Goal: Task Accomplishment & Management: Manage account settings

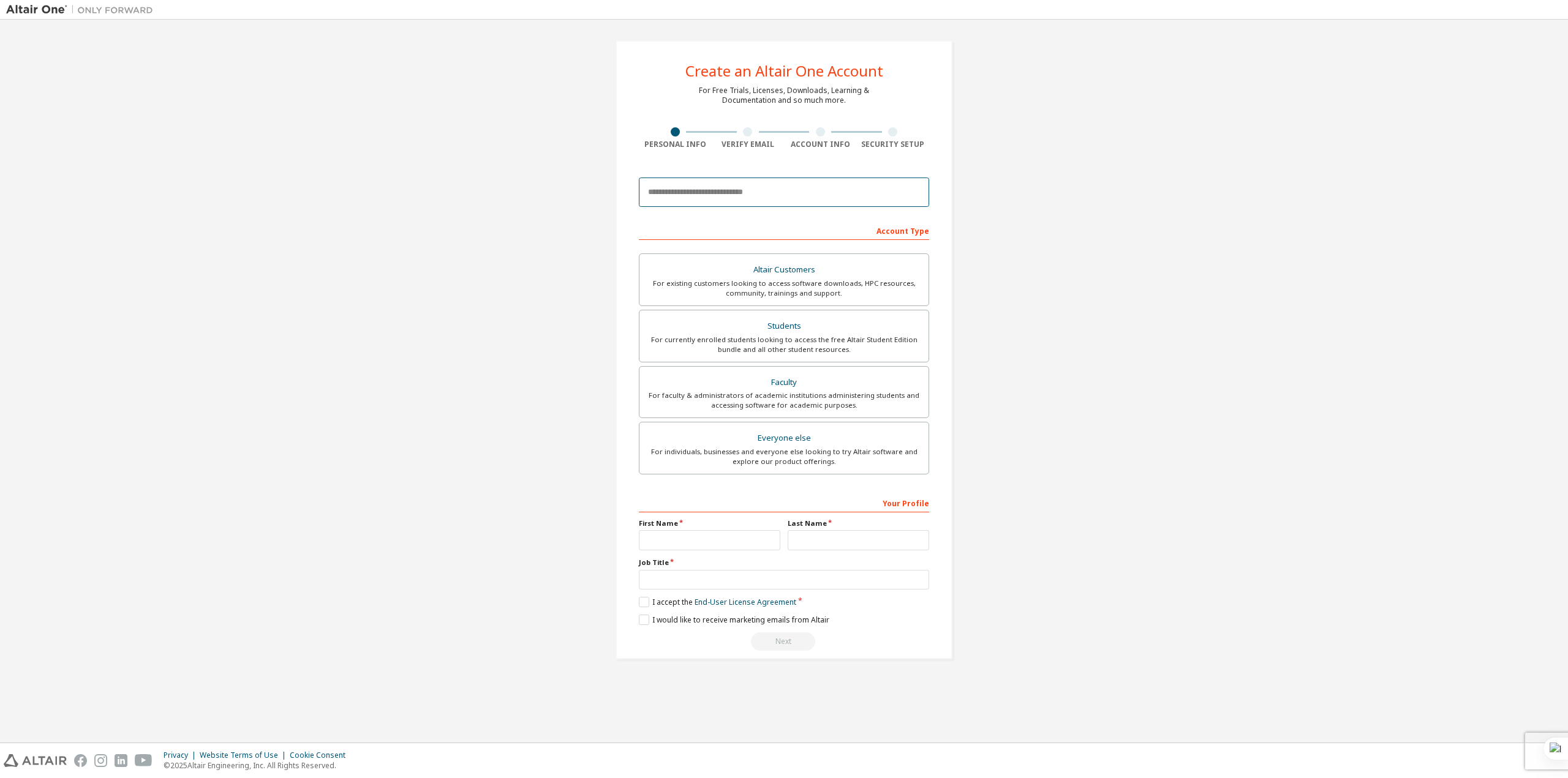
click at [712, 197] on input "email" at bounding box center [784, 192] width 290 height 30
type input "**********"
click at [774, 344] on div "For currently enrolled students looking to access the free Altair Student Editi…" at bounding box center [784, 345] width 274 height 20
click at [689, 537] on input "text" at bounding box center [710, 540] width 142 height 20
type input "******"
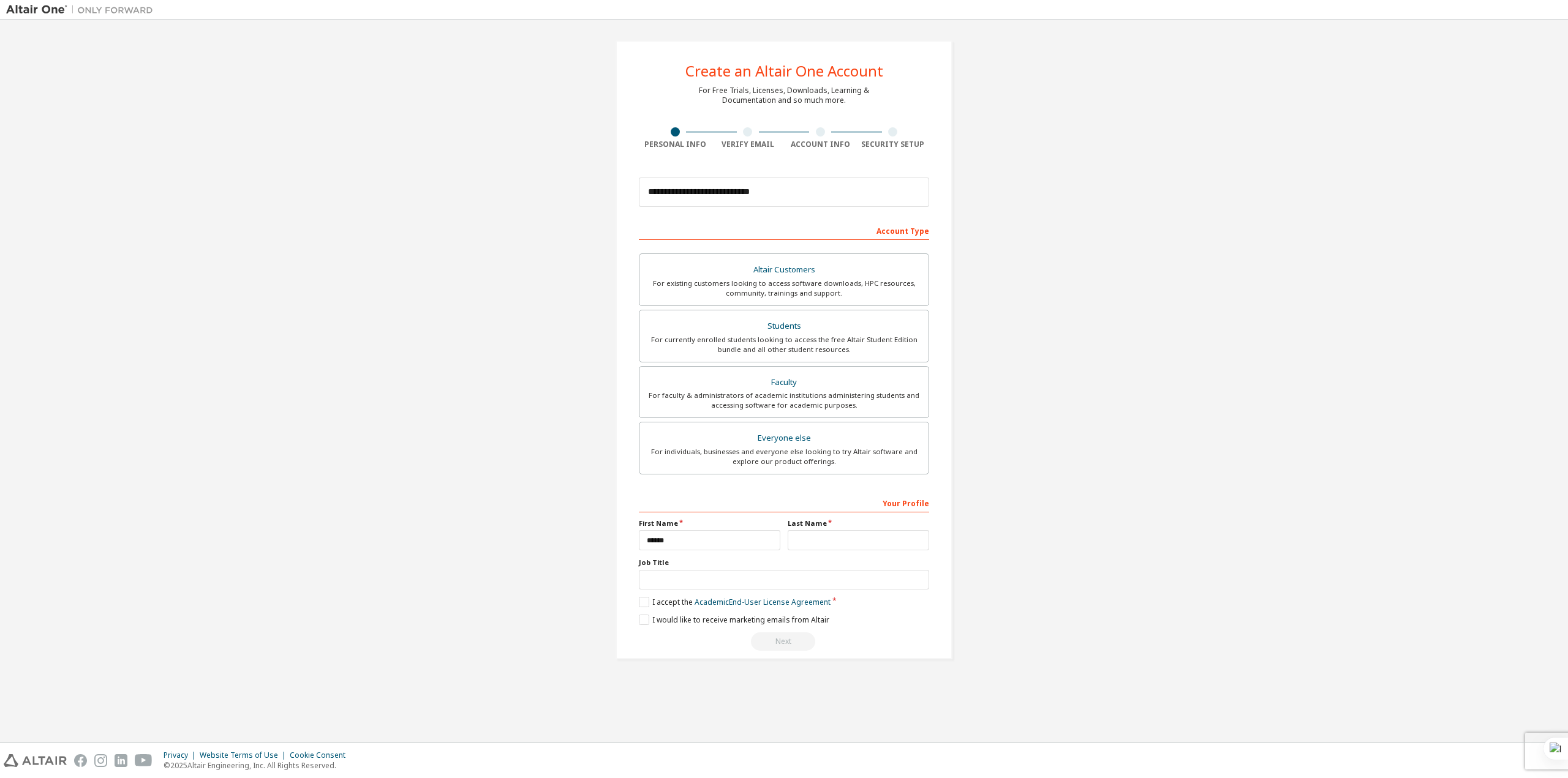
click at [838, 527] on label "Last Name" at bounding box center [858, 524] width 142 height 10
click at [838, 537] on input "text" at bounding box center [858, 540] width 142 height 20
type input "*********"
click at [722, 579] on input "text" at bounding box center [784, 580] width 290 height 20
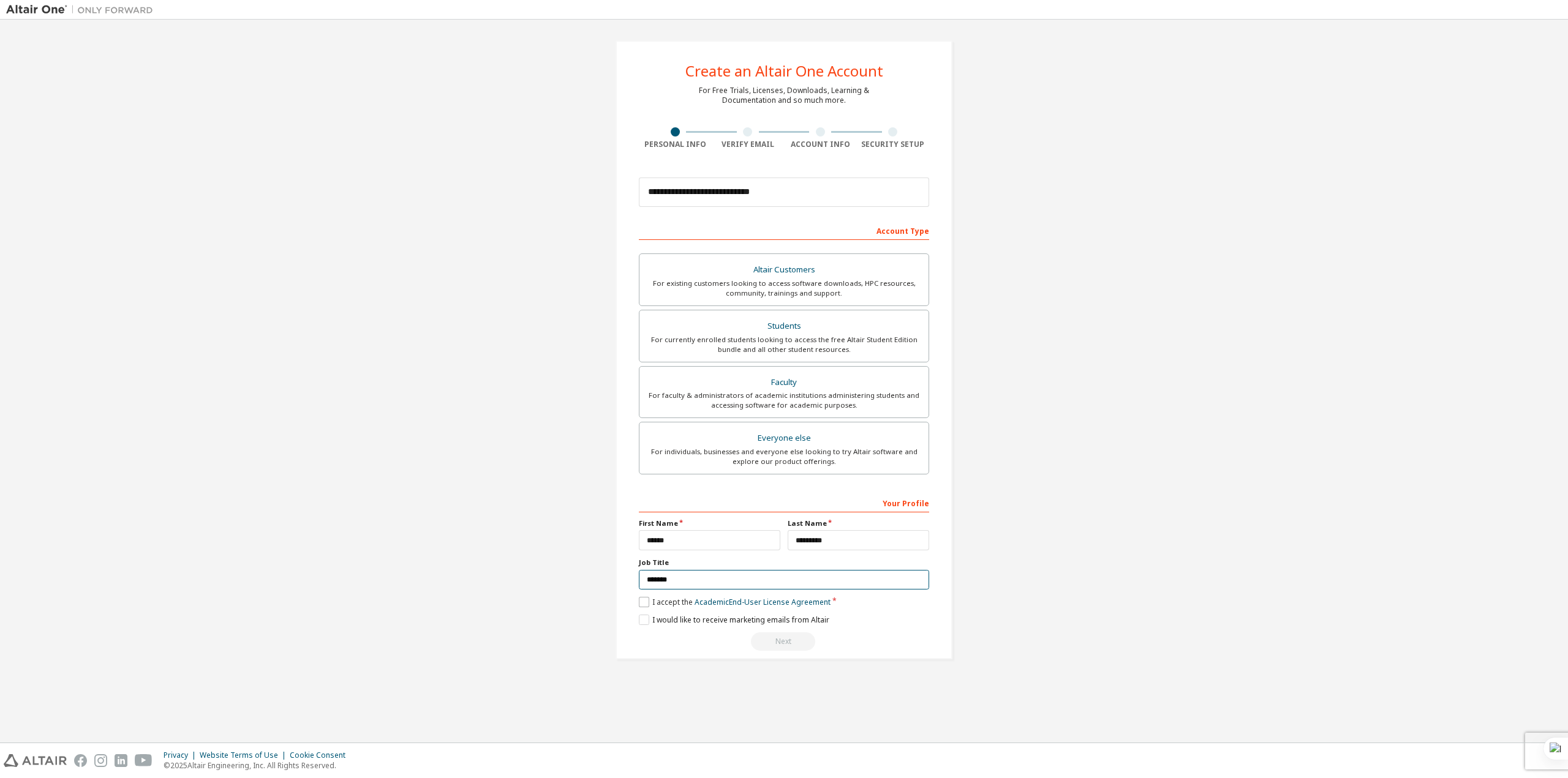
type input "*******"
click at [646, 601] on label "I accept the Academic End-User License Agreement" at bounding box center [735, 602] width 192 height 11
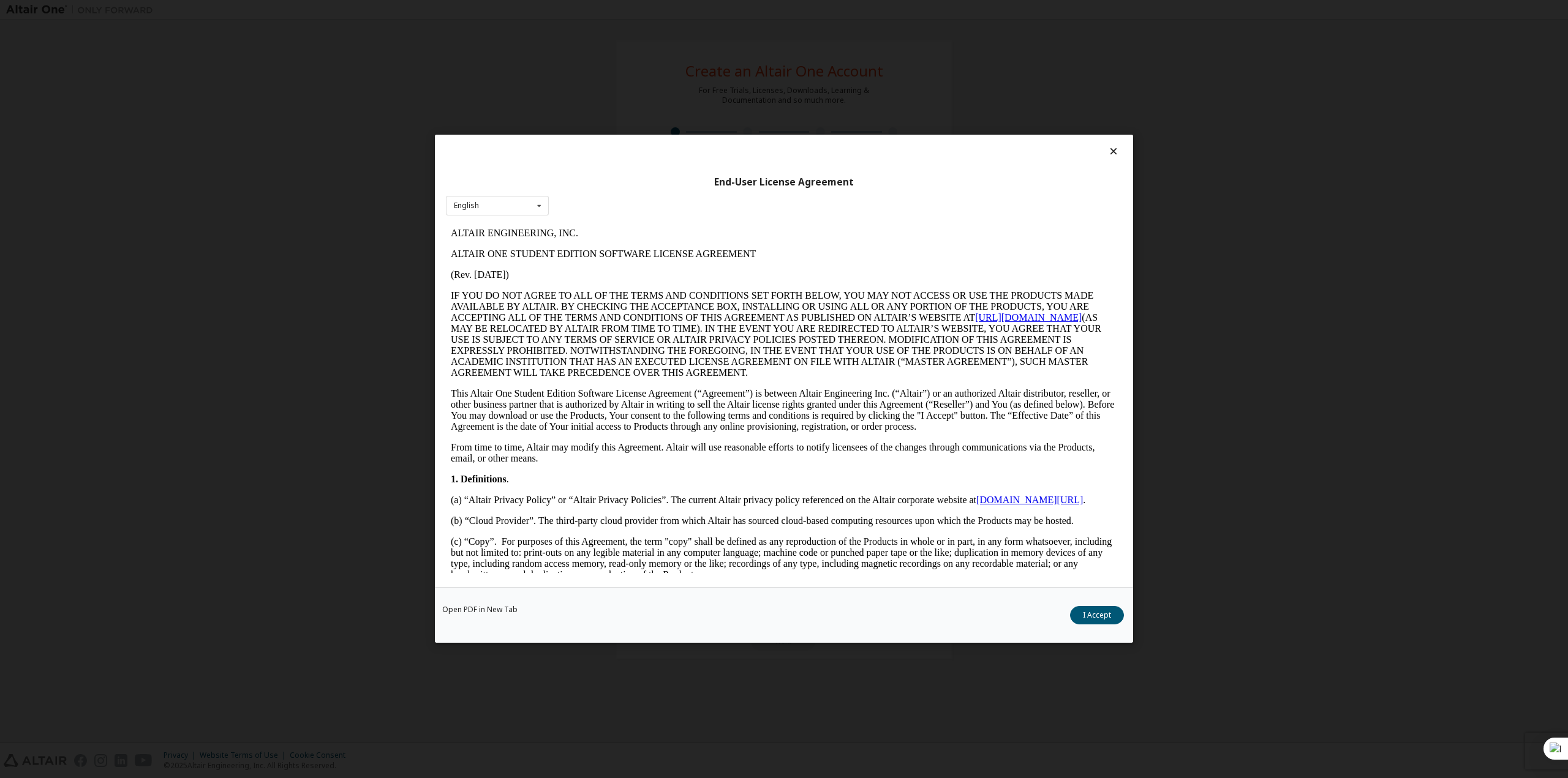
click at [253, 427] on div "End-User License Agreement English English Open PDF in New Tab I Accept" at bounding box center [784, 389] width 1568 height 778
click at [1091, 612] on button "I Accept" at bounding box center [1097, 616] width 54 height 18
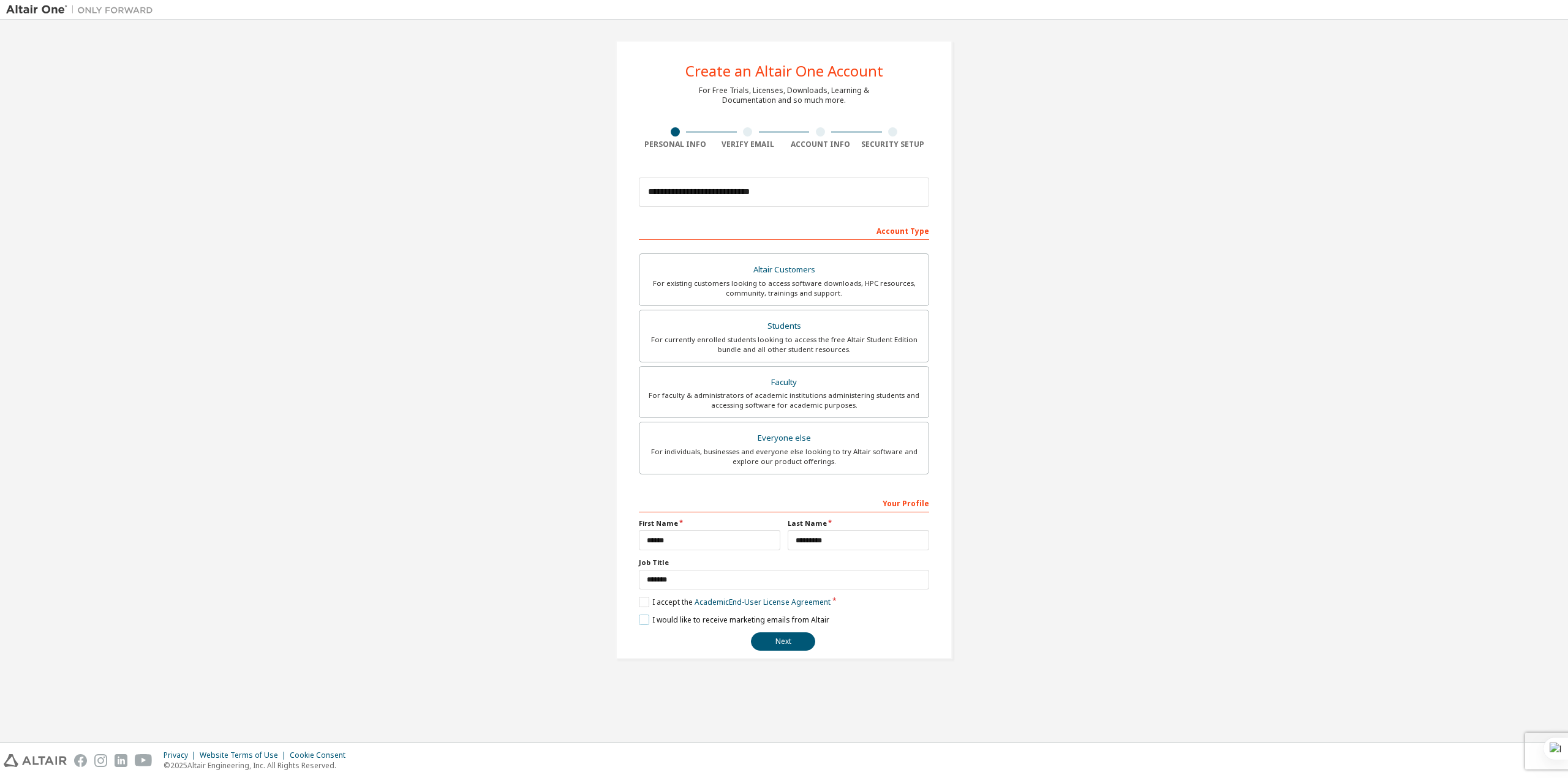
click at [646, 616] on label "I would like to receive marketing emails from Altair" at bounding box center [734, 620] width 191 height 11
click at [782, 645] on button "Next" at bounding box center [783, 642] width 65 height 18
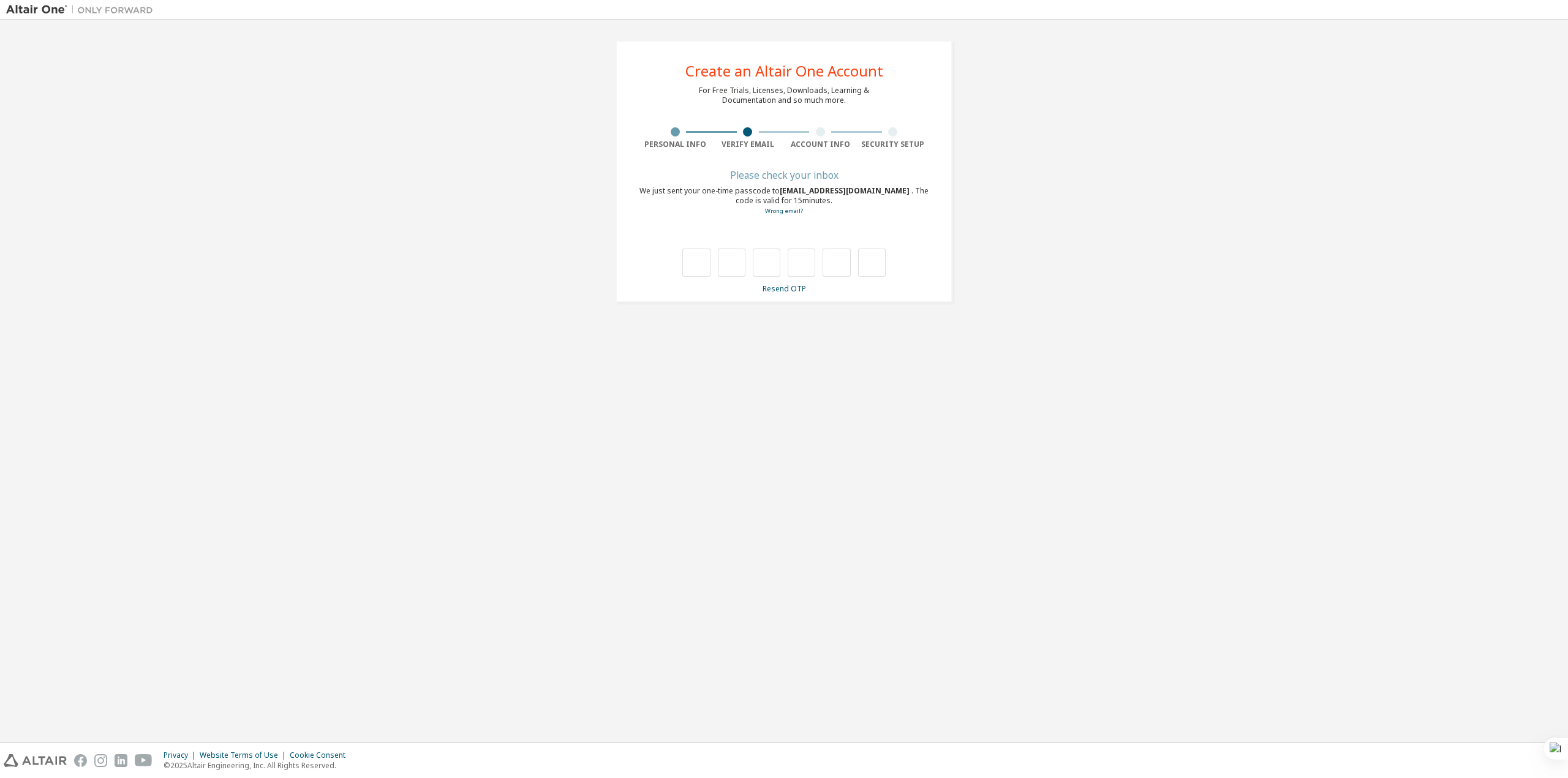
type input "*"
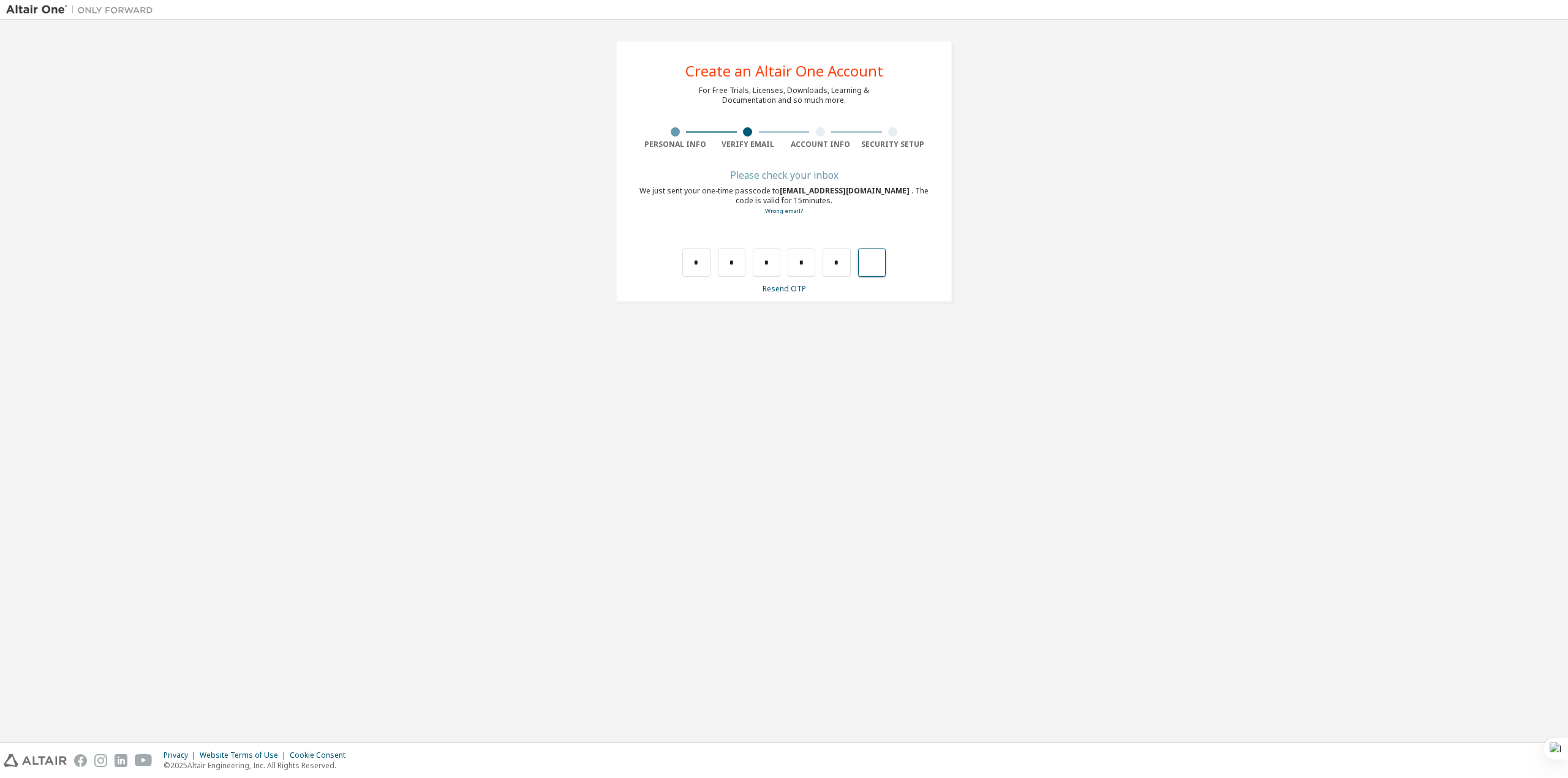
type input "*"
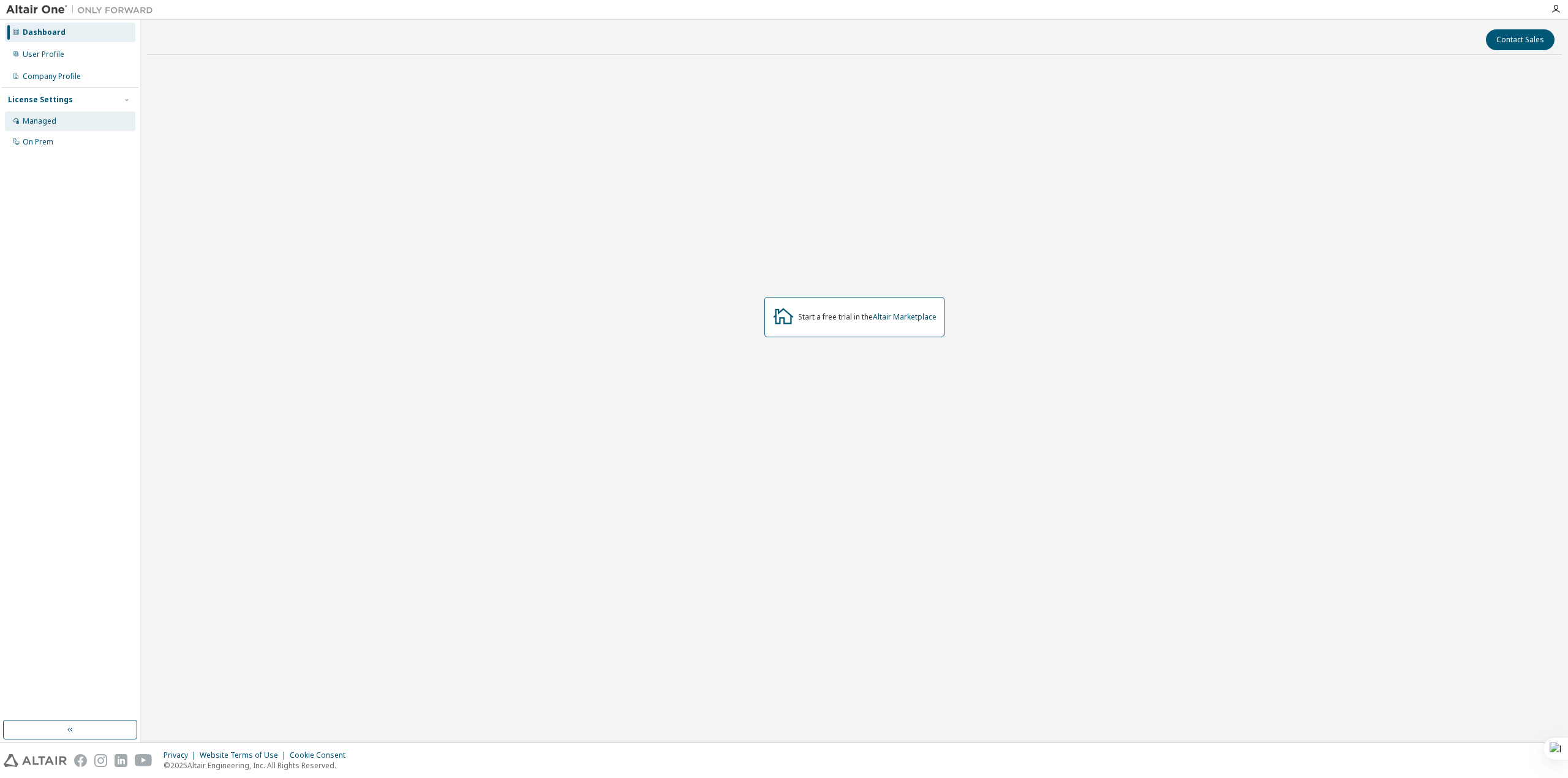
click at [73, 129] on div "Managed" at bounding box center [70, 121] width 131 height 20
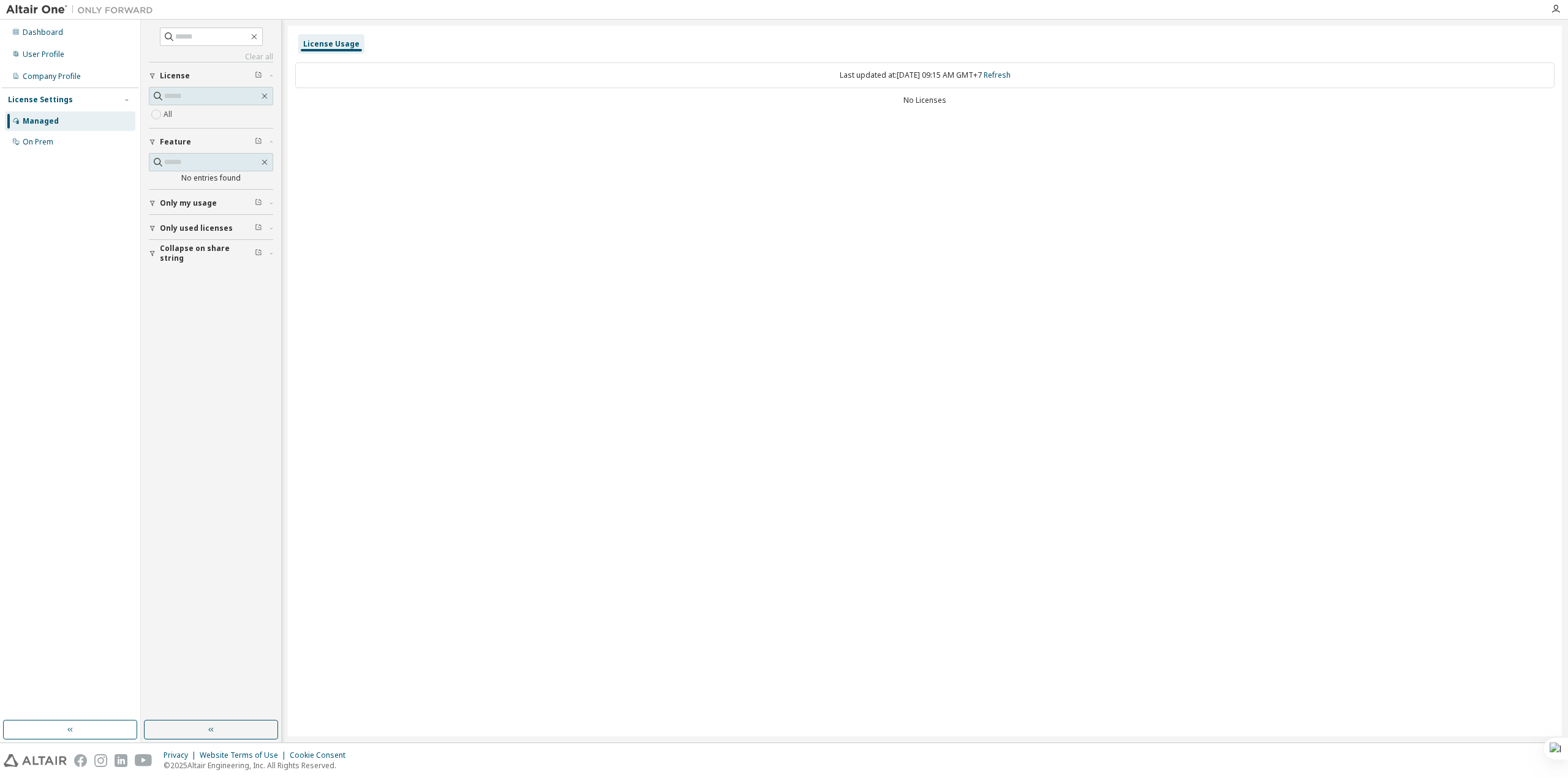
click at [180, 78] on span "License" at bounding box center [175, 76] width 30 height 10
click at [233, 100] on input "text" at bounding box center [212, 96] width 95 height 13
click at [61, 55] on div "User Profile" at bounding box center [43, 54] width 42 height 10
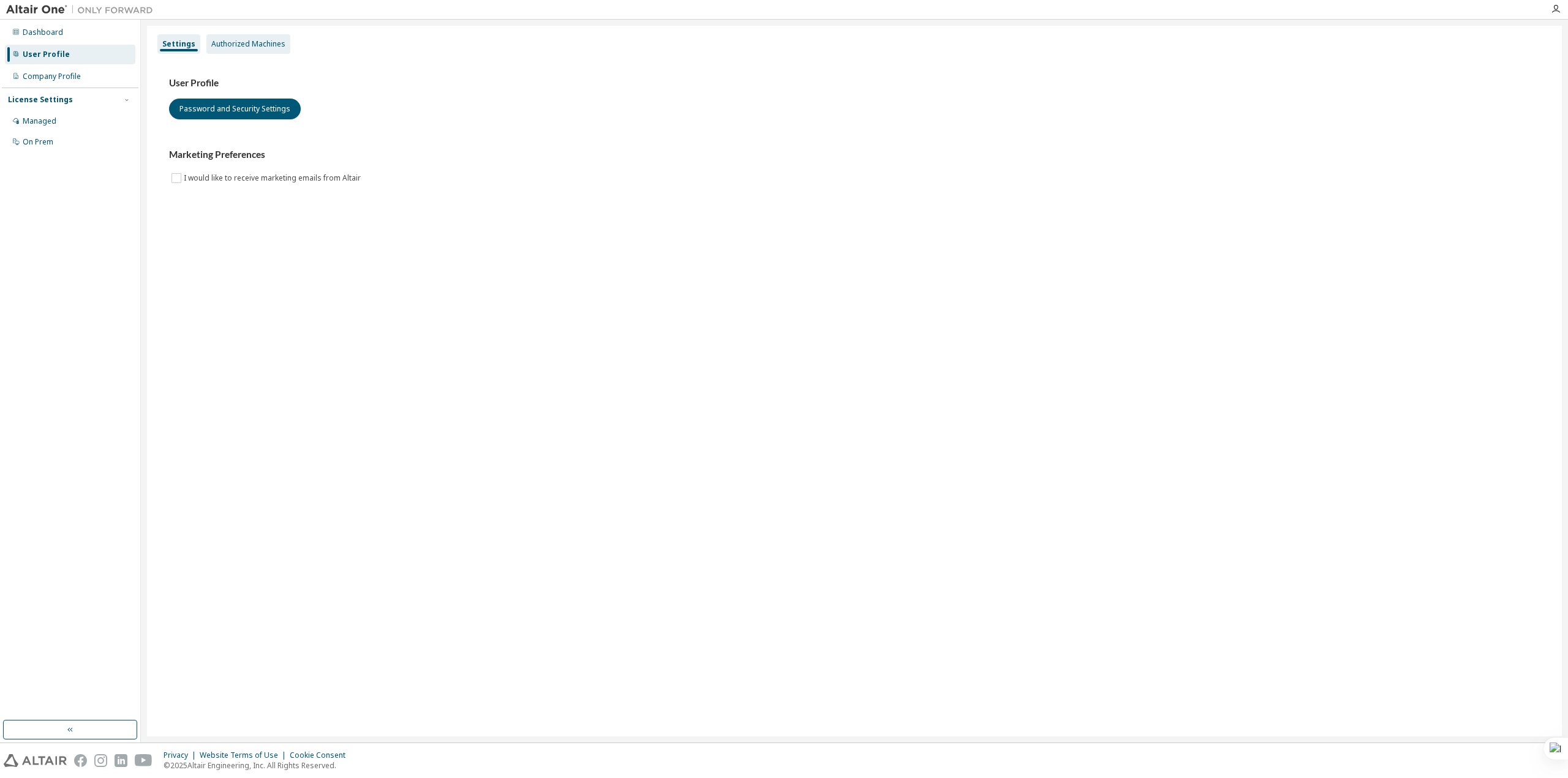
click at [237, 38] on div "Authorized Machines" at bounding box center [248, 44] width 84 height 20
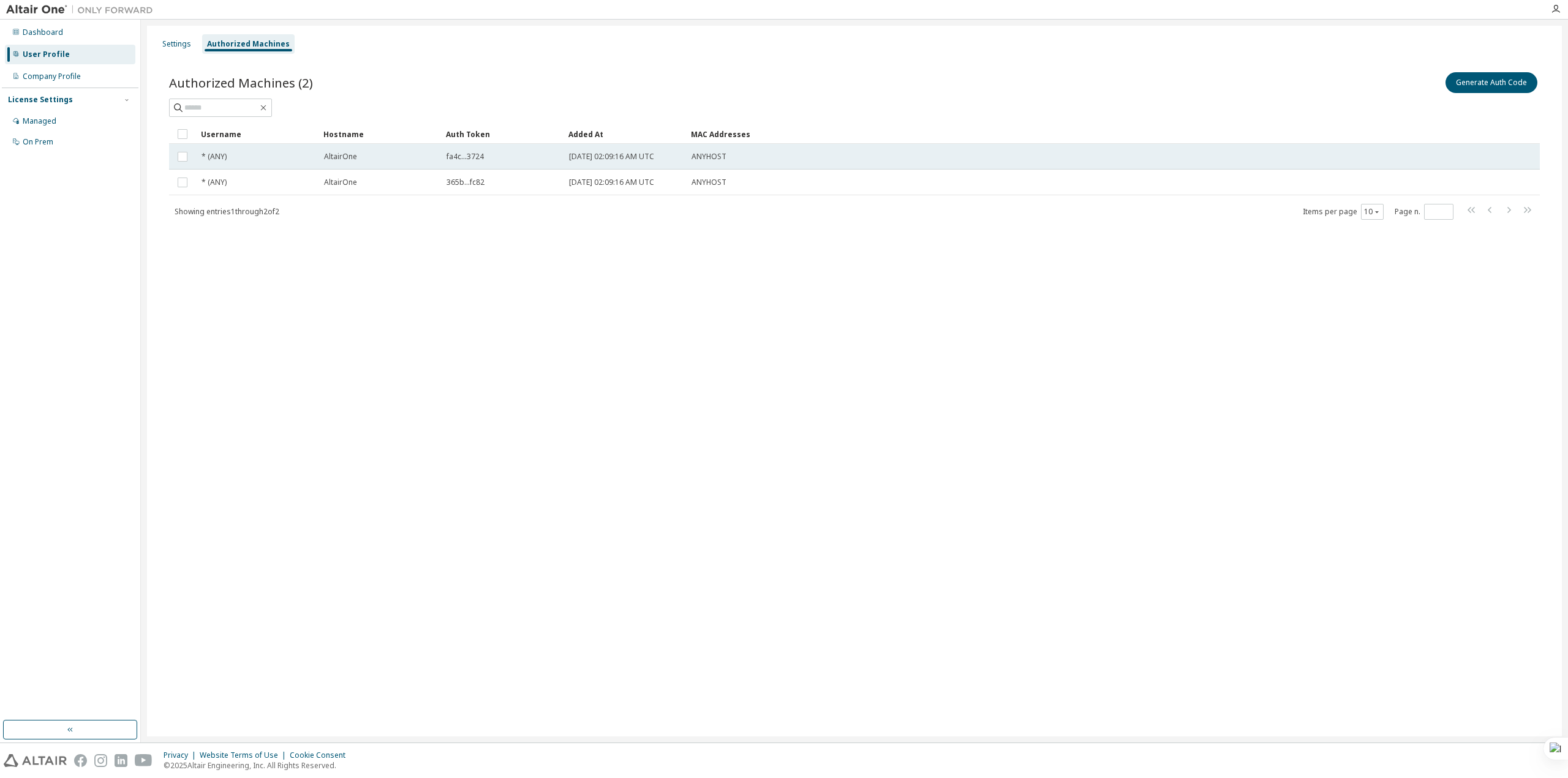
click at [716, 160] on span "ANYHOST" at bounding box center [708, 156] width 35 height 10
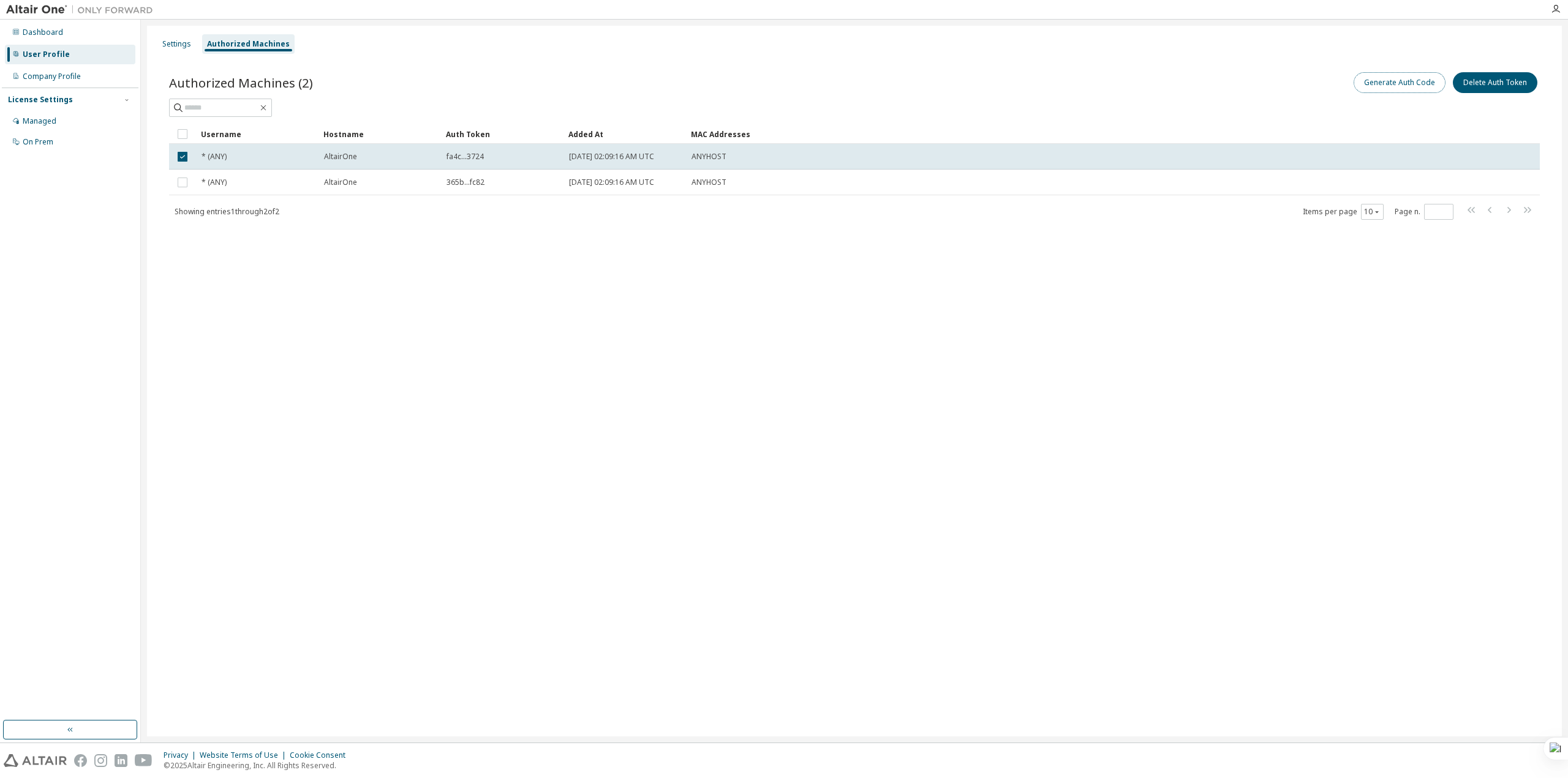
click at [1415, 86] on button "Generate Auth Code" at bounding box center [1399, 83] width 92 height 21
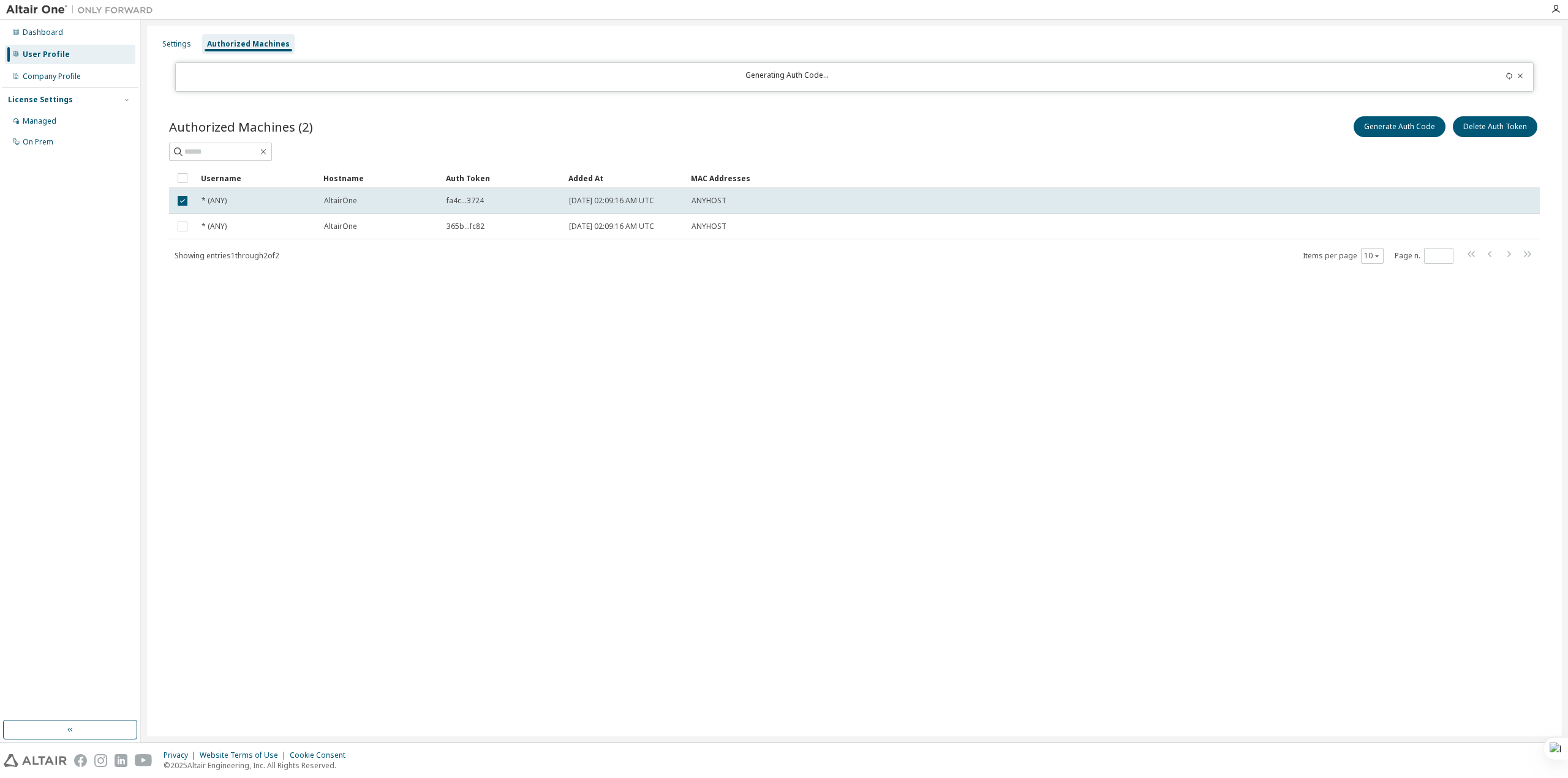
click at [247, 75] on div "Generating Auth Code..." at bounding box center [787, 77] width 1208 height 13
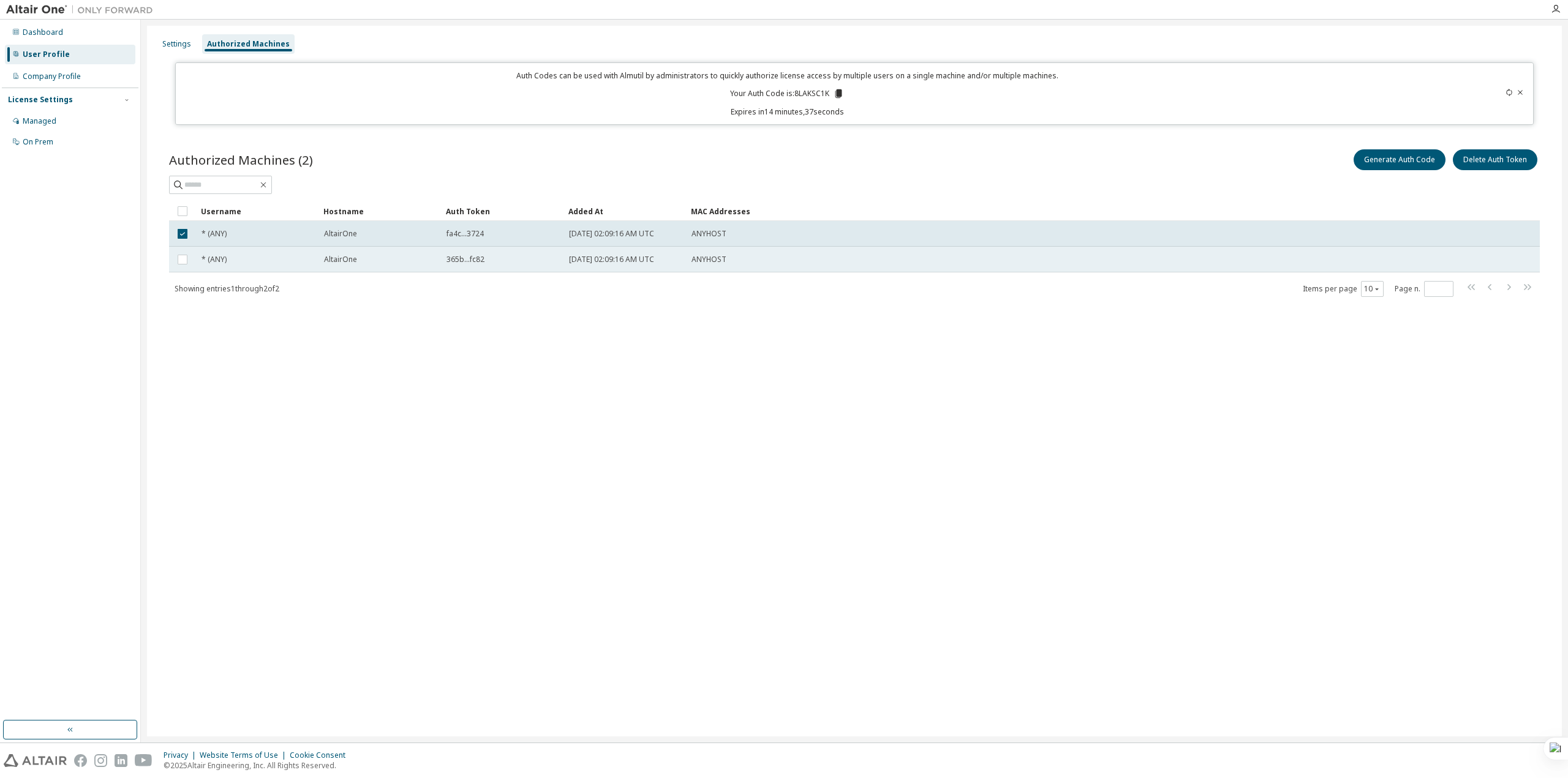
click at [239, 262] on div "* (ANY)" at bounding box center [257, 259] width 111 height 10
click at [232, 262] on div "* (ANY)" at bounding box center [257, 259] width 111 height 10
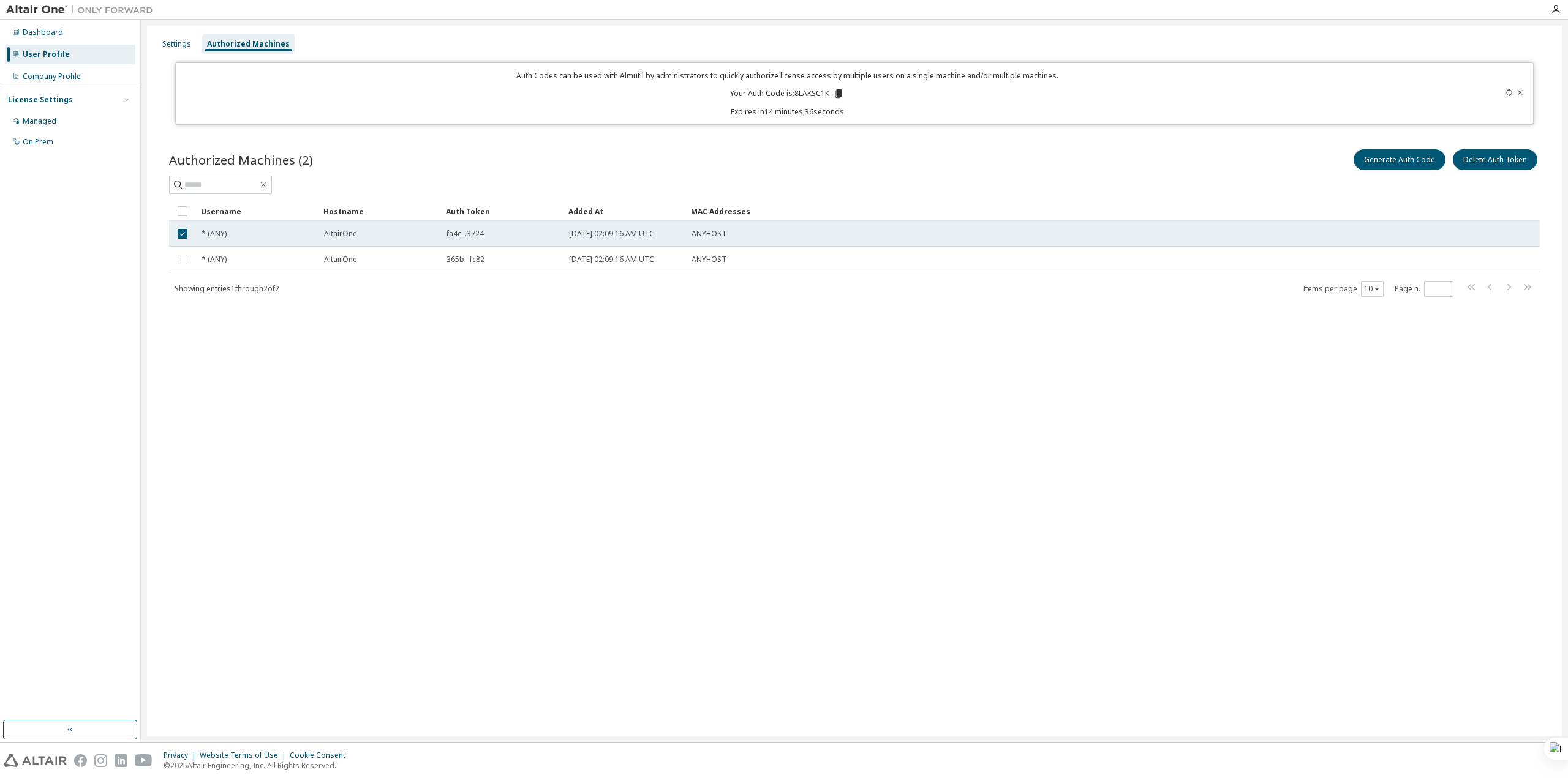
click at [213, 231] on span "* (ANY)" at bounding box center [214, 233] width 25 height 10
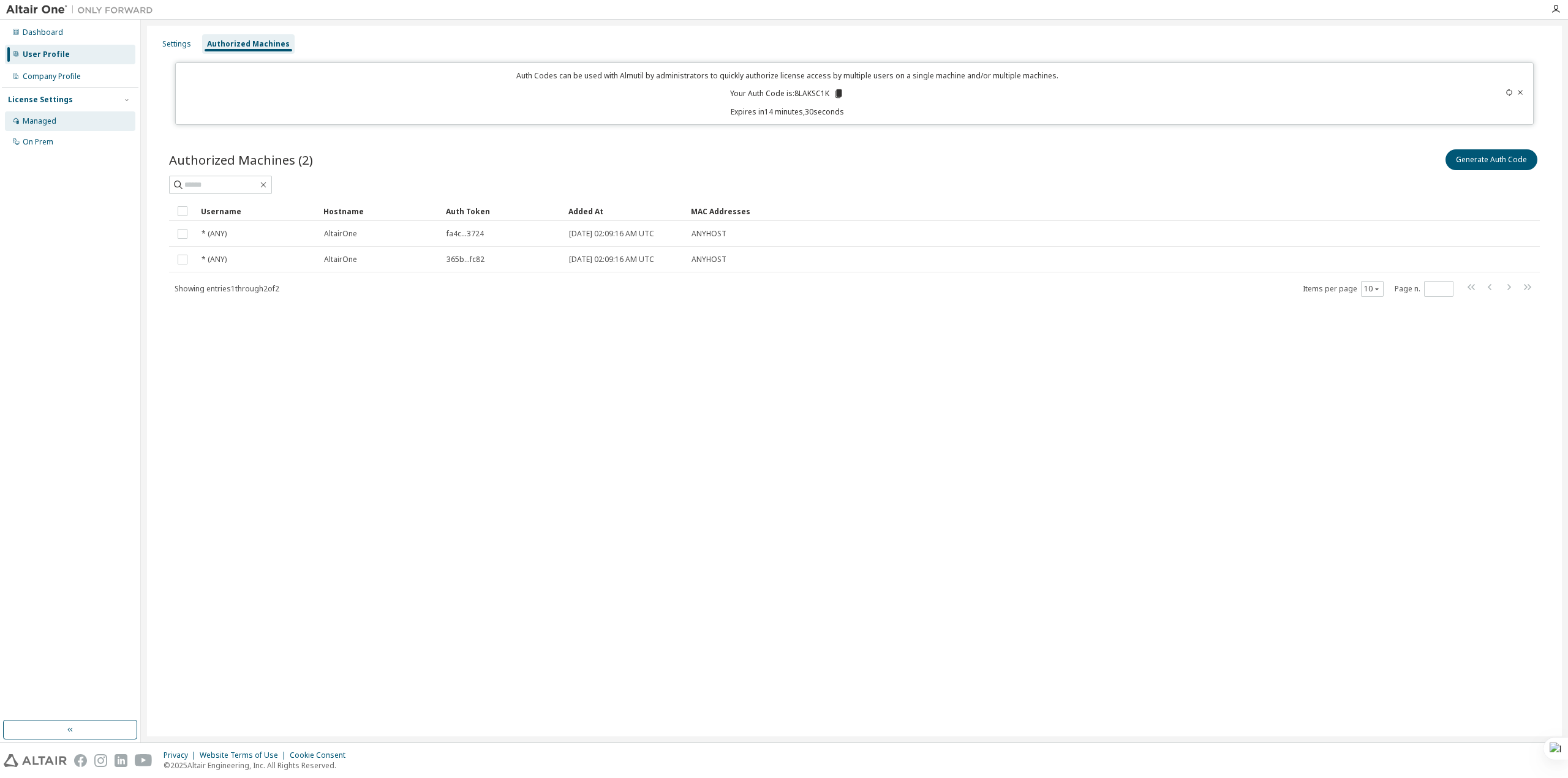
click at [105, 129] on div "Managed" at bounding box center [70, 121] width 131 height 20
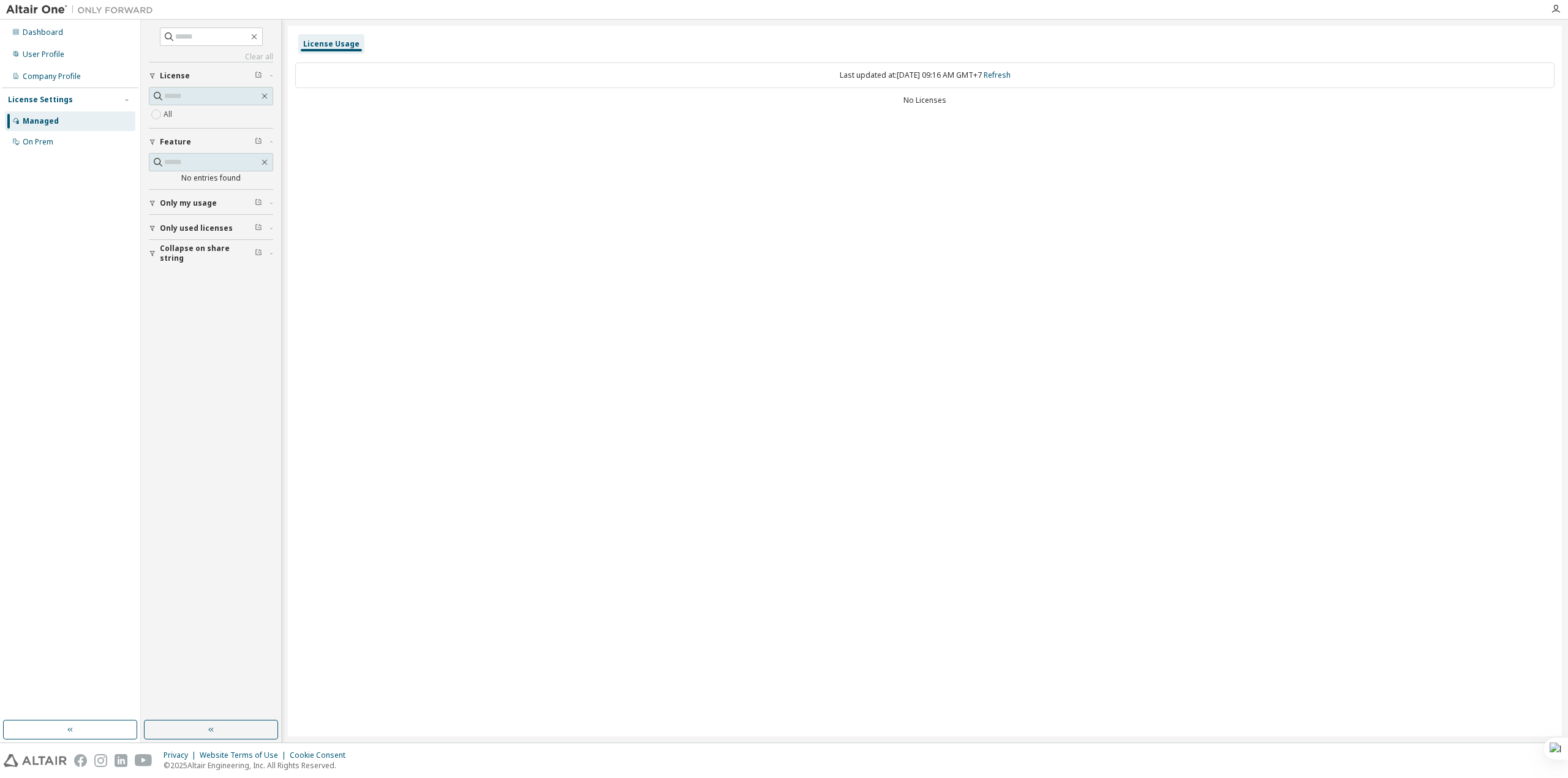
click at [204, 210] on button "Only my usage" at bounding box center [211, 203] width 125 height 27
click at [1559, 11] on icon "button" at bounding box center [1555, 9] width 10 height 10
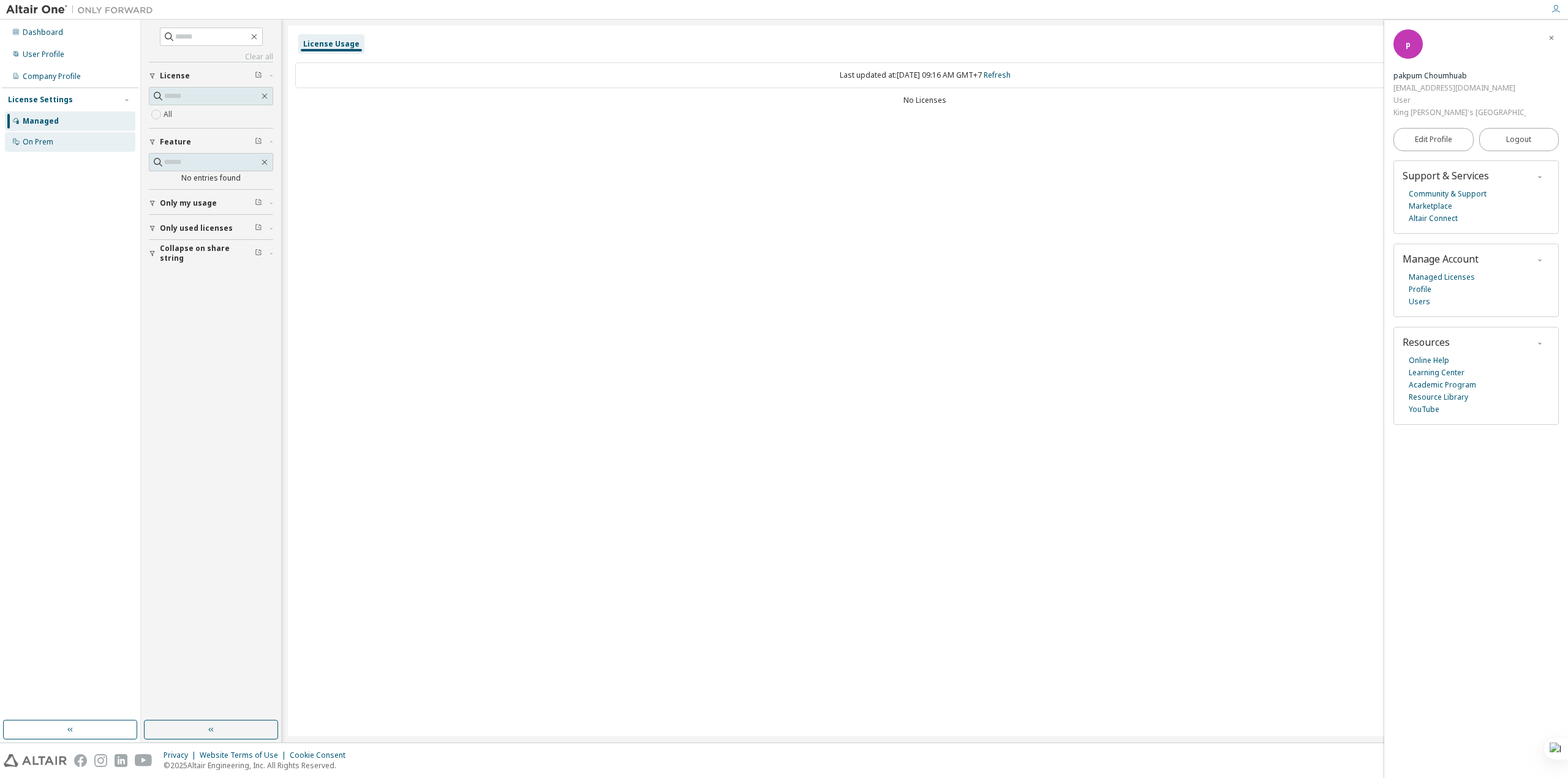
click at [65, 147] on div "On Prem" at bounding box center [70, 142] width 131 height 20
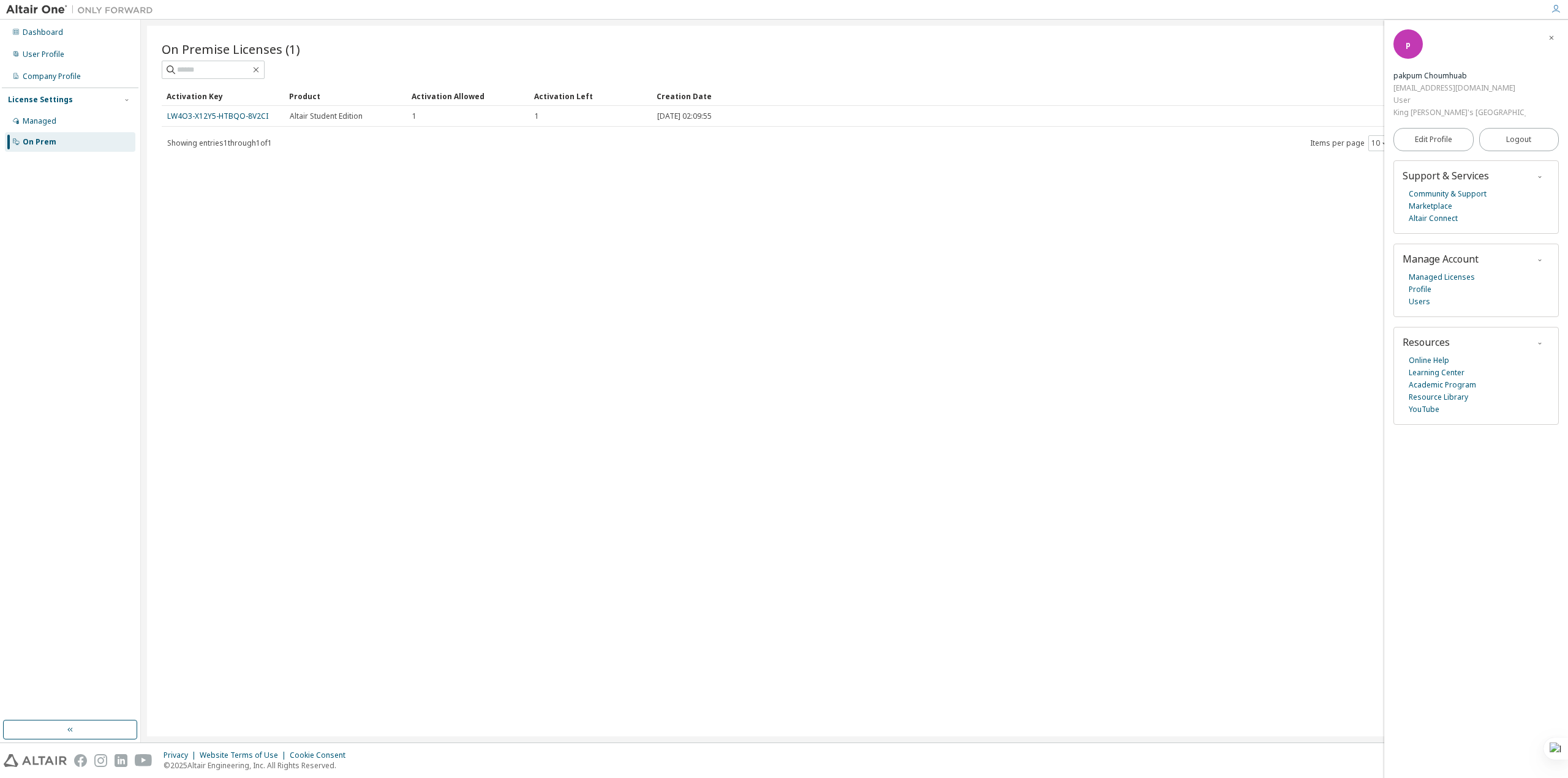
click at [787, 202] on div "On Premise Licenses (1) Clear Load Save Save As Field Operator Value Select fil…" at bounding box center [854, 381] width 1415 height 711
click at [1557, 36] on span "button" at bounding box center [1552, 38] width 13 height 20
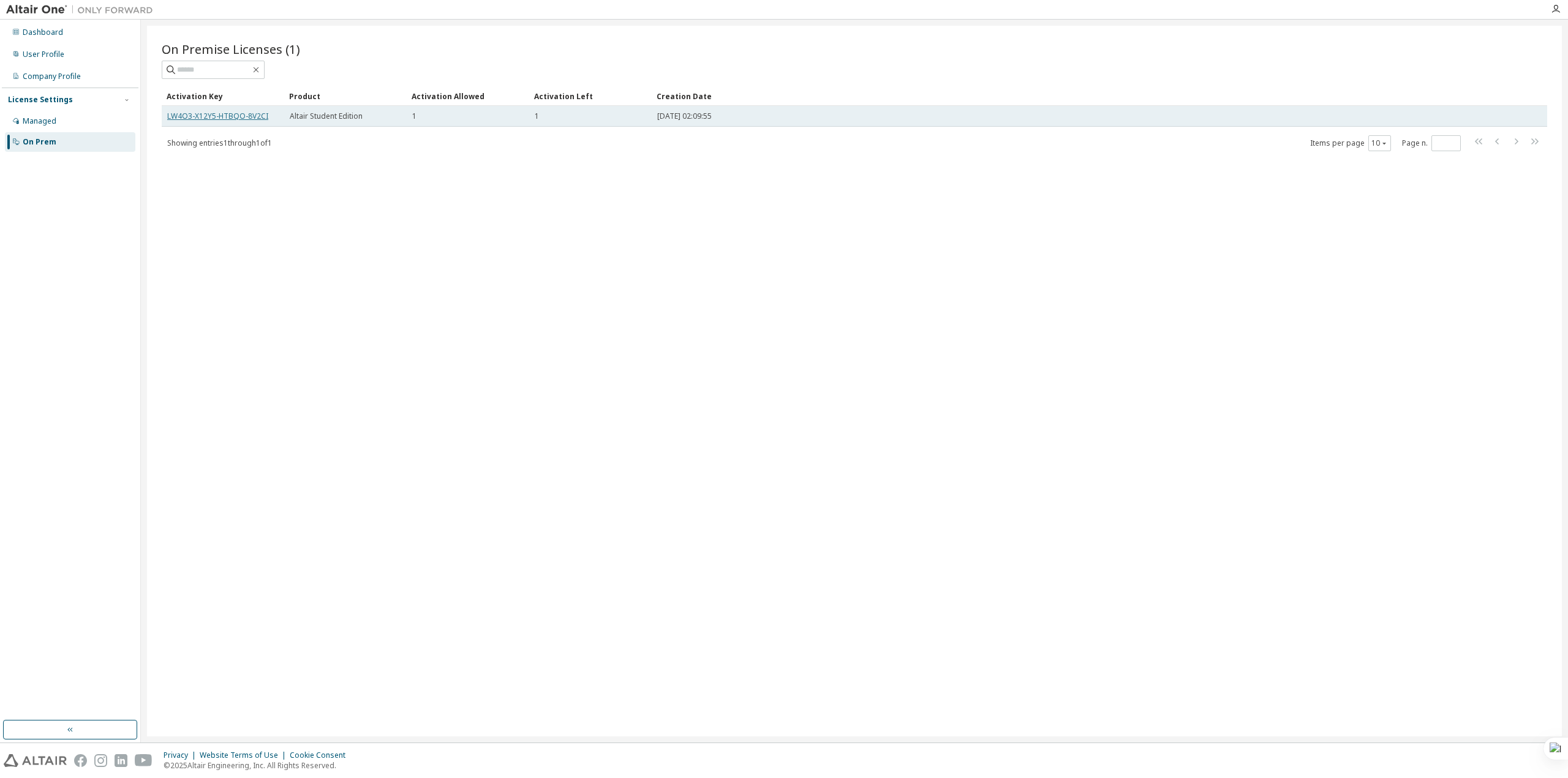
click at [215, 118] on link "LW4O3-X12Y5-HTBQO-8V2CI" at bounding box center [218, 116] width 101 height 11
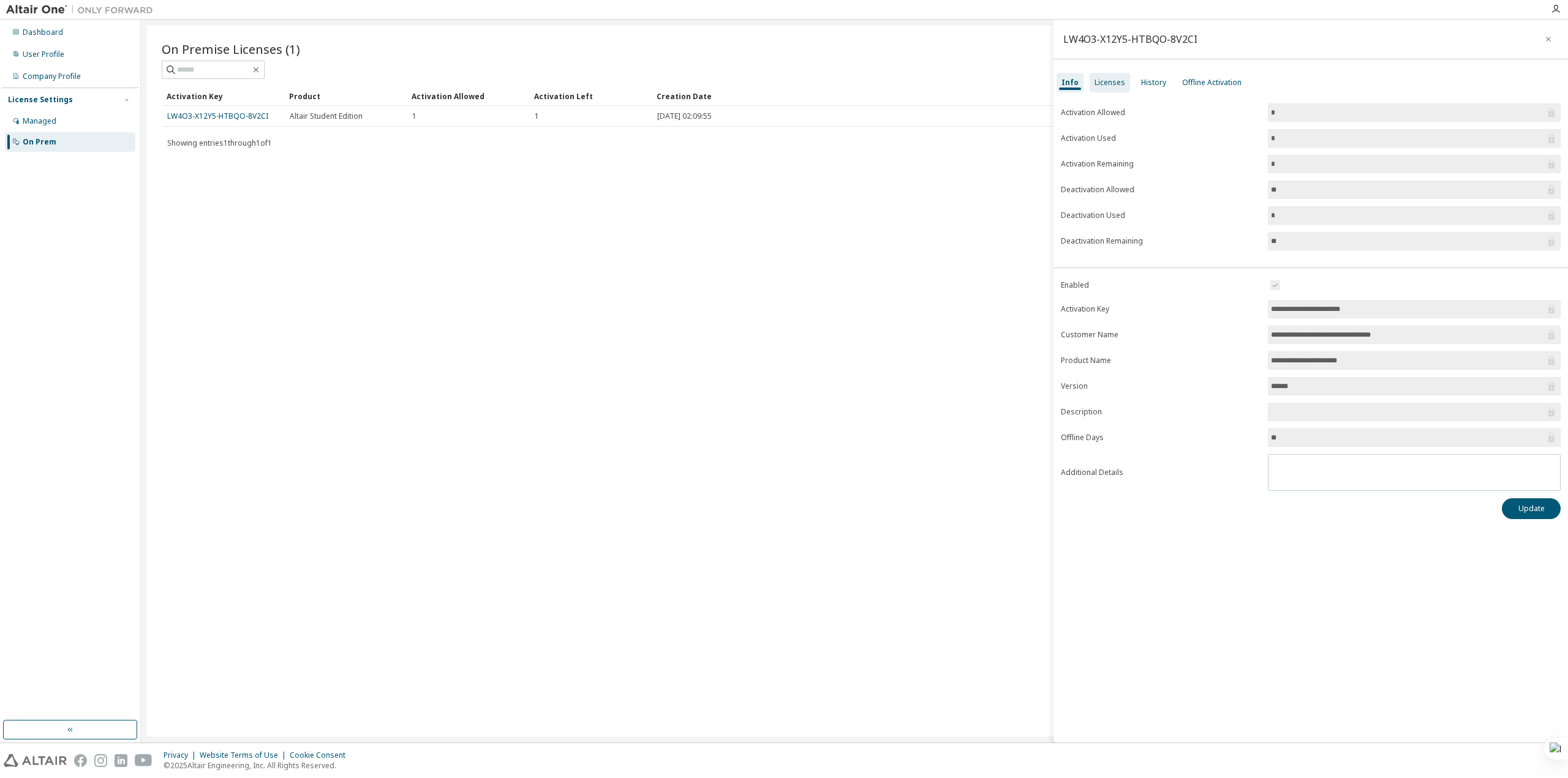
click at [1104, 84] on div "Licenses" at bounding box center [1110, 82] width 30 height 10
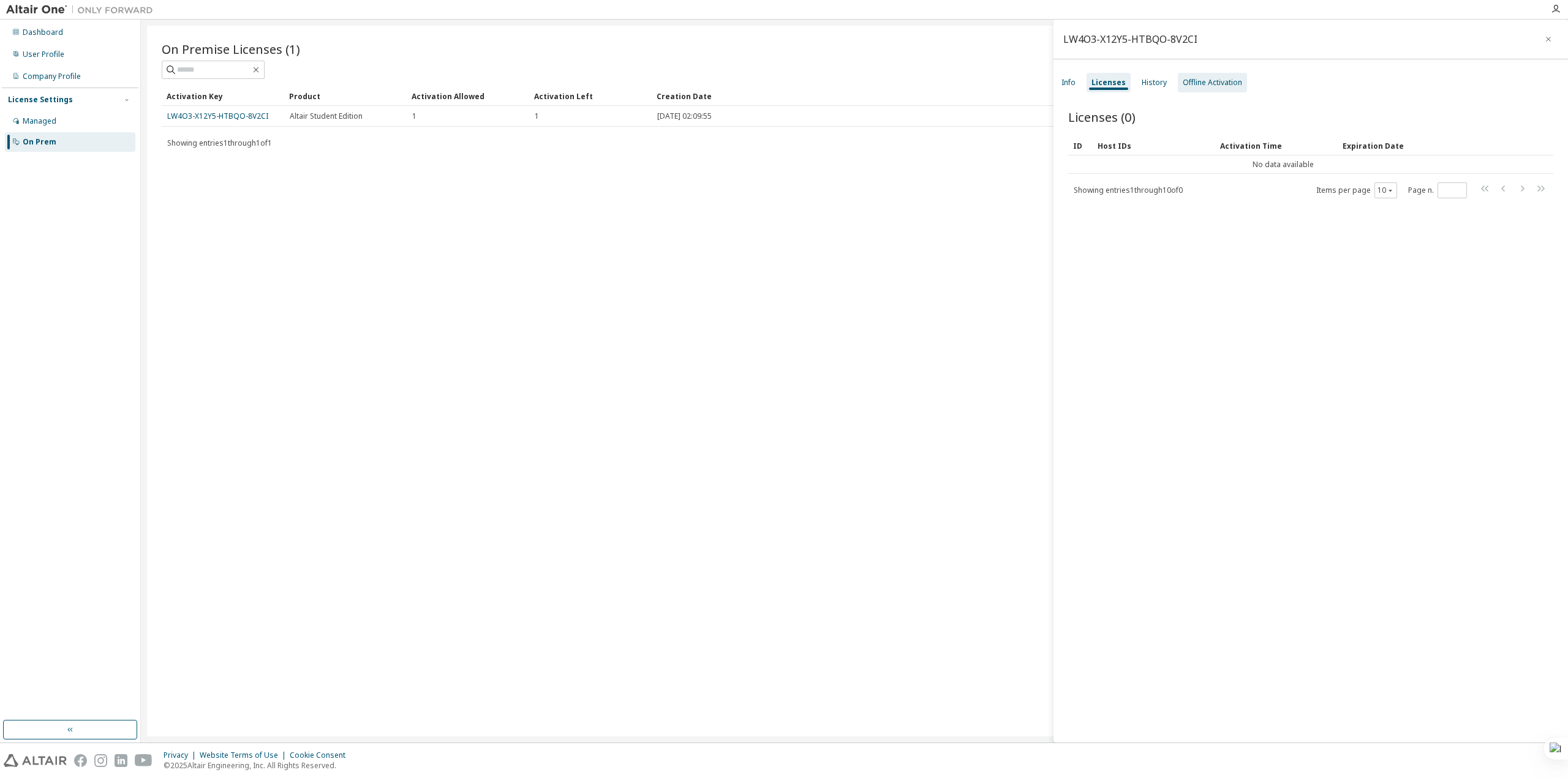
click at [1203, 82] on div "Offline Activation" at bounding box center [1212, 82] width 59 height 10
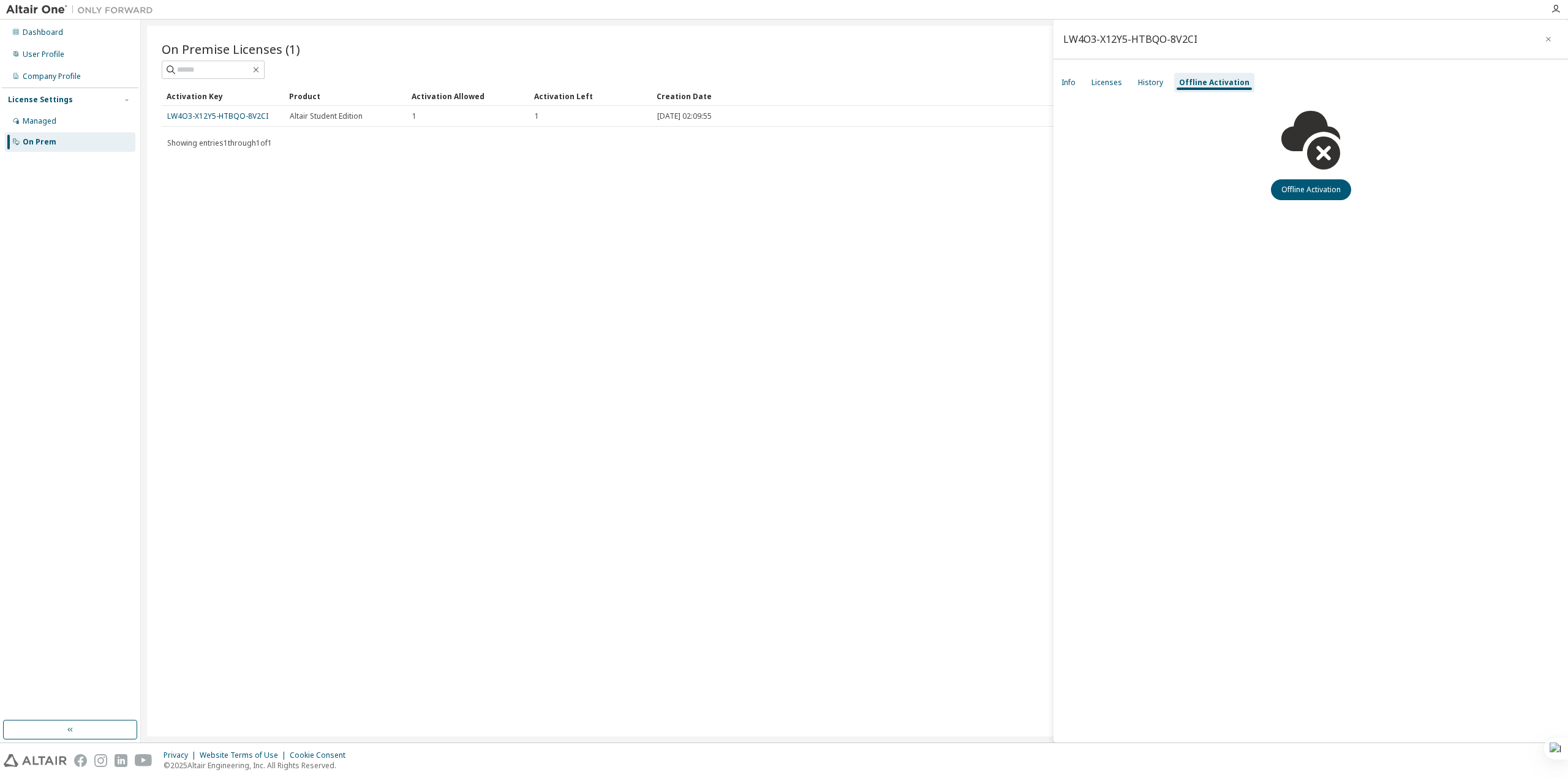
click at [1081, 87] on div "Info Licenses History Offline Activation" at bounding box center [1311, 82] width 515 height 22
click at [1067, 82] on div "Info" at bounding box center [1068, 82] width 14 height 10
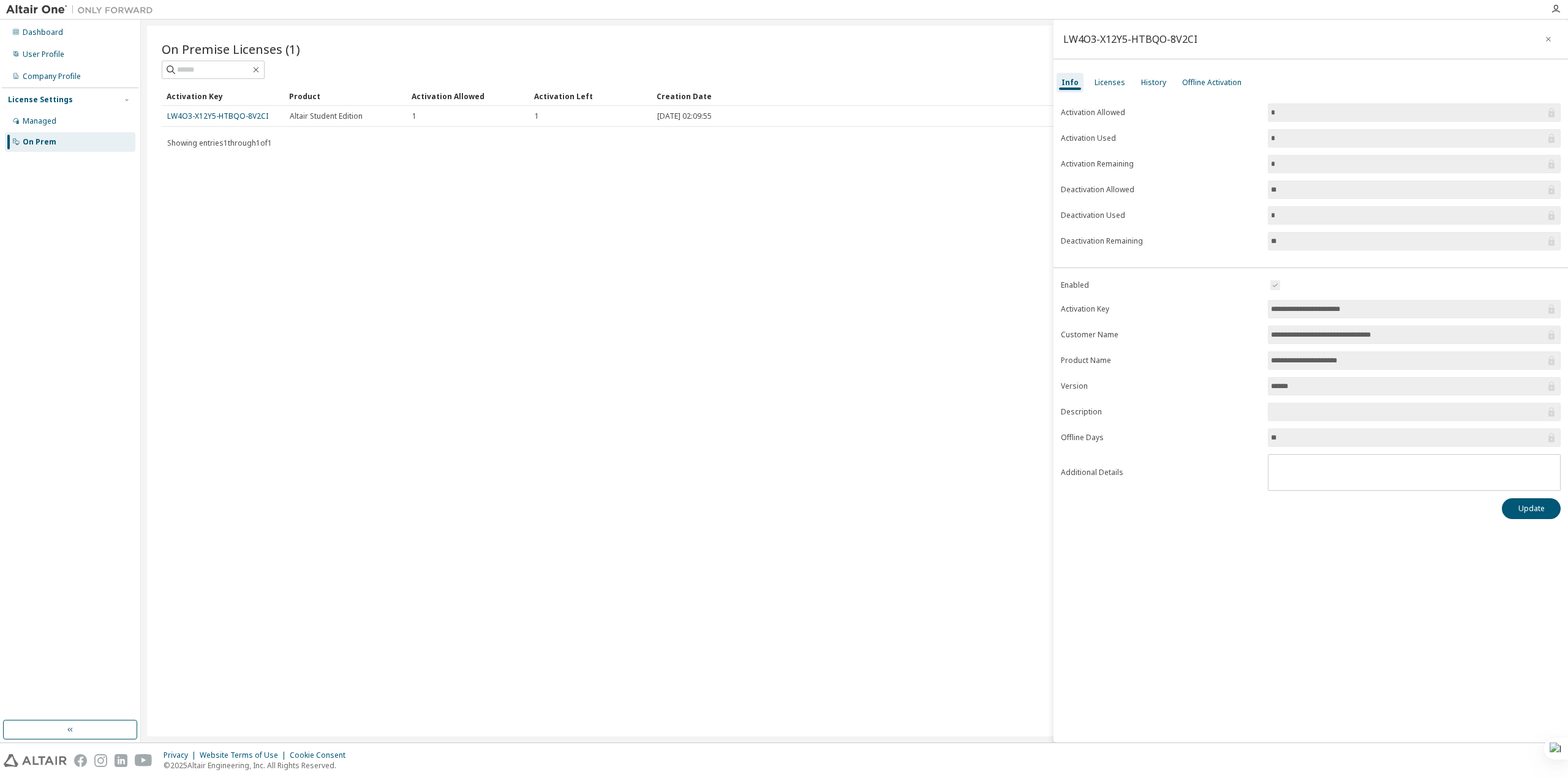
click at [648, 245] on div "On Premise Licenses (1) Clear Load Save Save As Field Operator Value Select fil…" at bounding box center [854, 381] width 1415 height 711
click at [254, 237] on div "On Premise Licenses (1) Clear Load Save Save As Field Operator Value Select fil…" at bounding box center [854, 381] width 1415 height 711
click at [1539, 43] on div "LW4O3-X12Y5-HTBQO-8V2CI" at bounding box center [1311, 40] width 515 height 40
click at [1542, 43] on button "button" at bounding box center [1549, 40] width 20 height 20
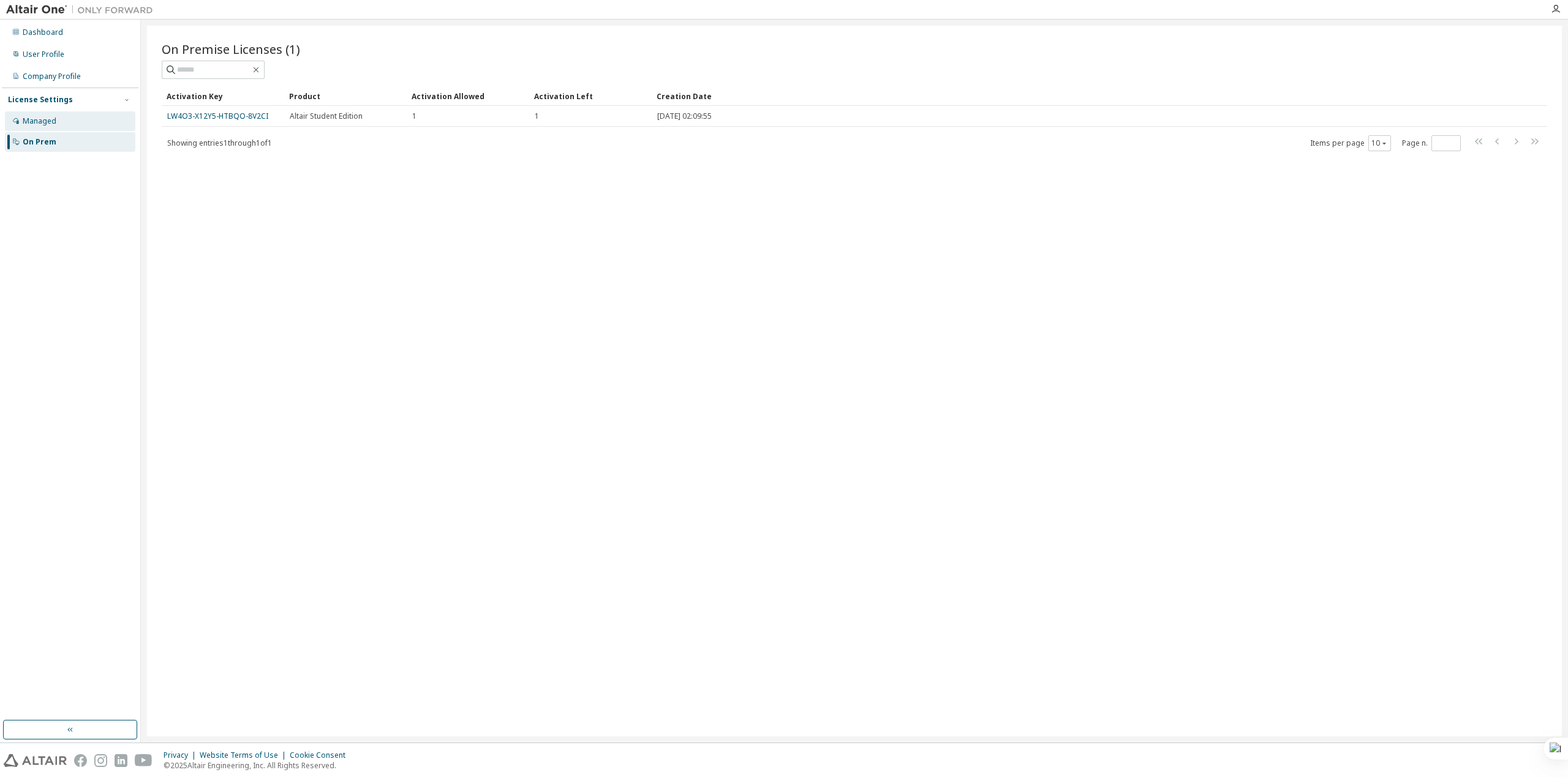
click at [49, 121] on div "Managed" at bounding box center [39, 121] width 34 height 10
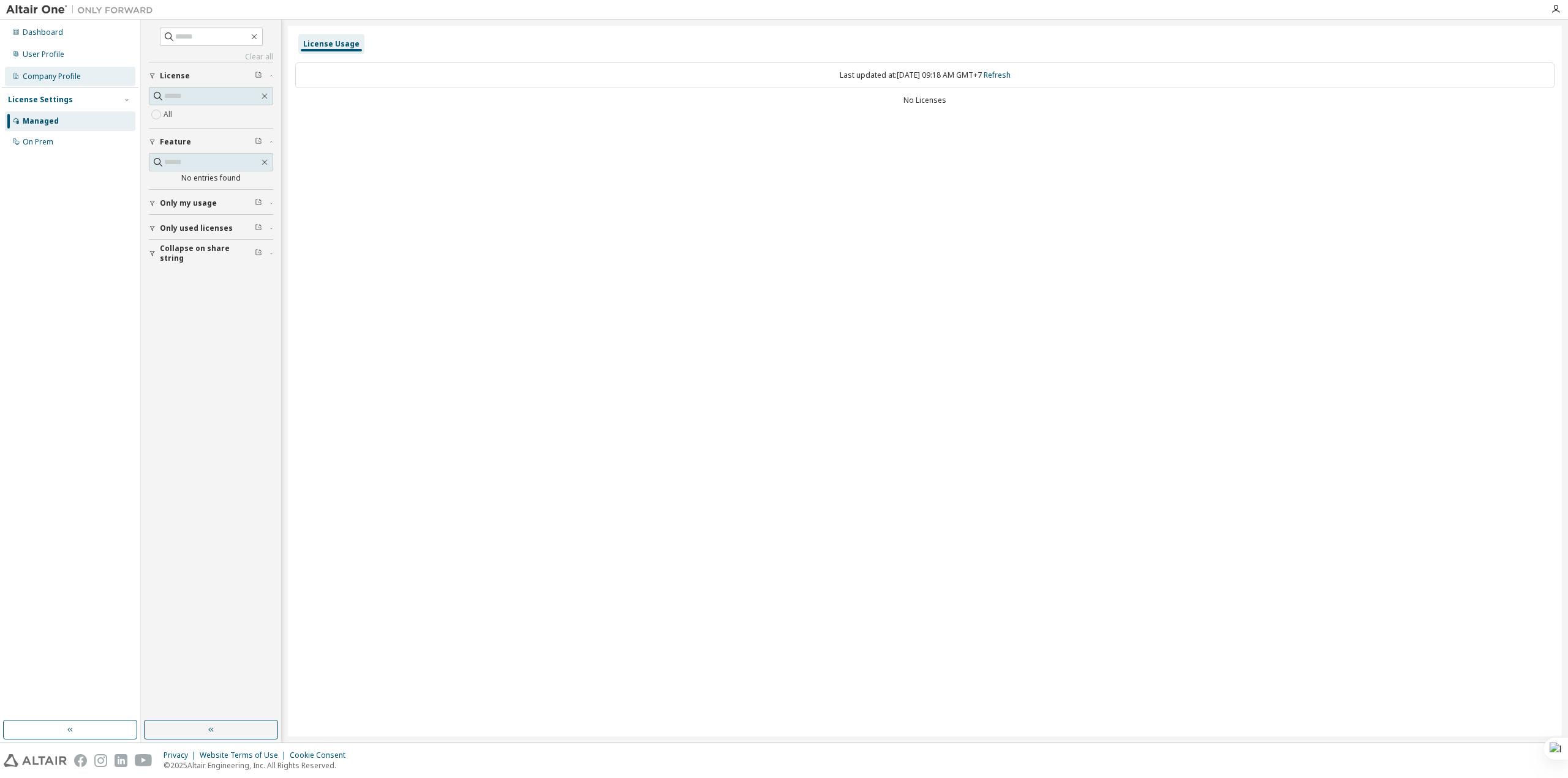
click at [65, 69] on div "Company Profile" at bounding box center [70, 76] width 131 height 20
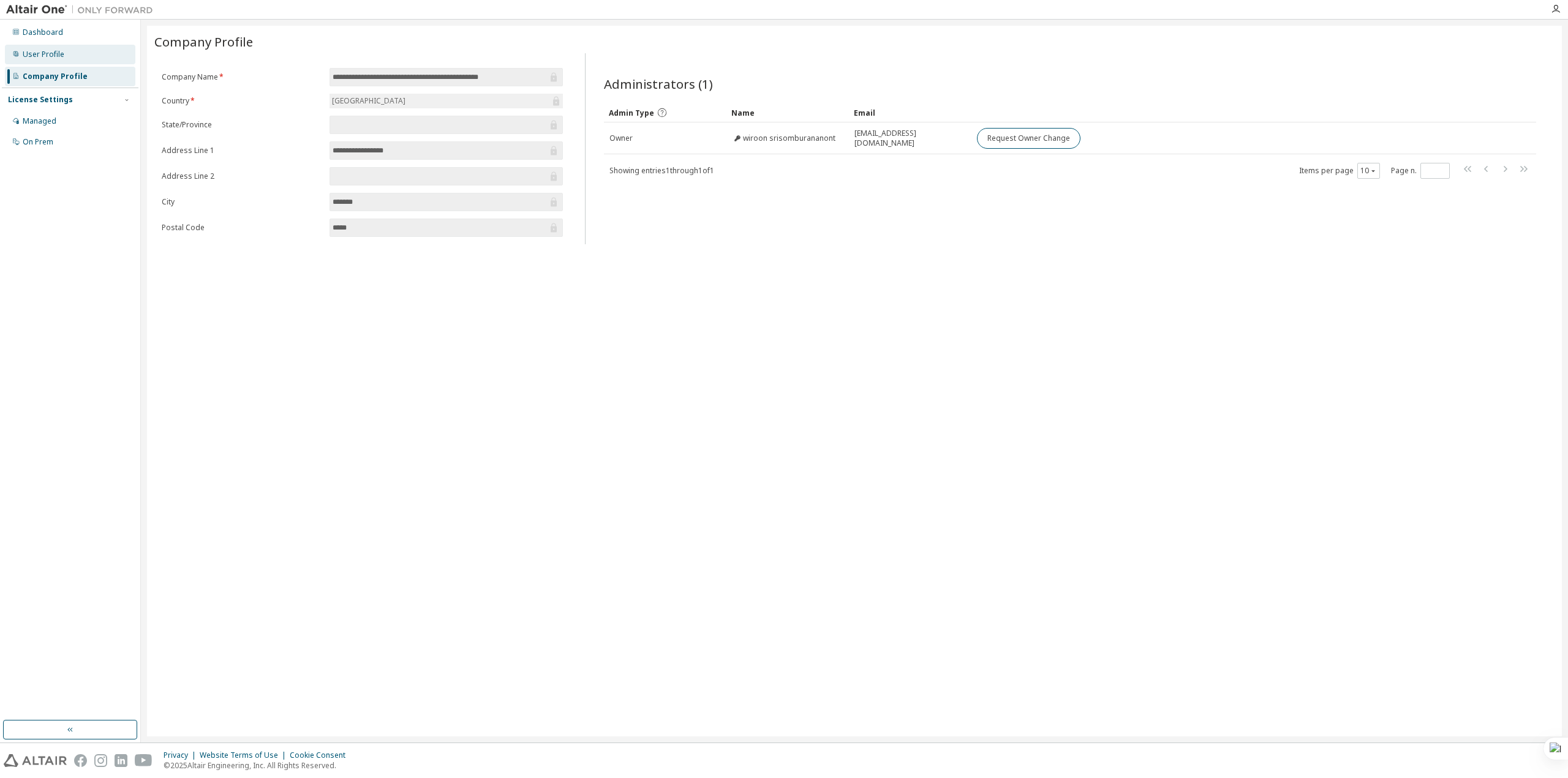
click at [63, 53] on div "User Profile" at bounding box center [70, 55] width 131 height 20
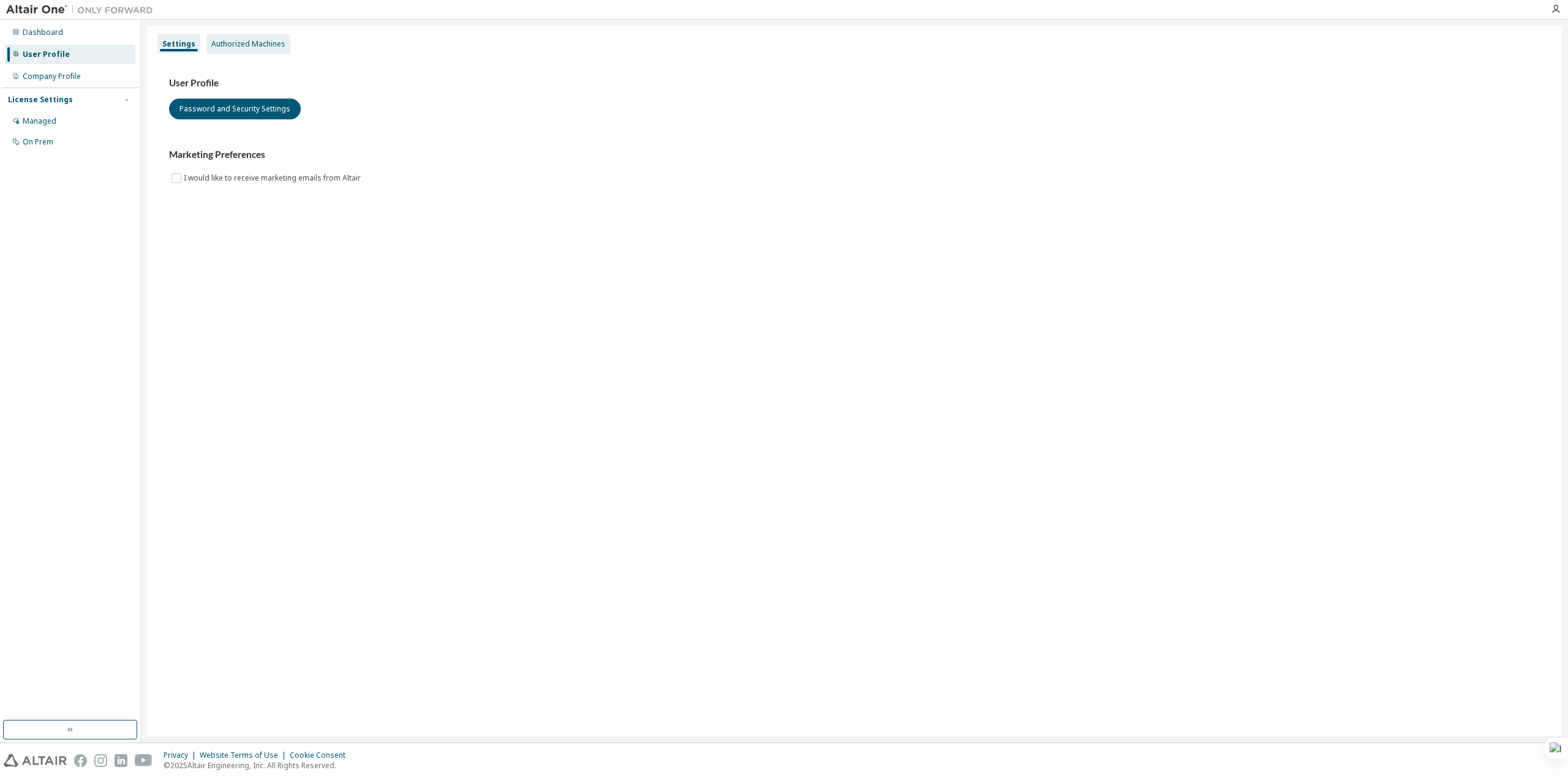
click at [229, 44] on div "Authorized Machines" at bounding box center [248, 44] width 74 height 10
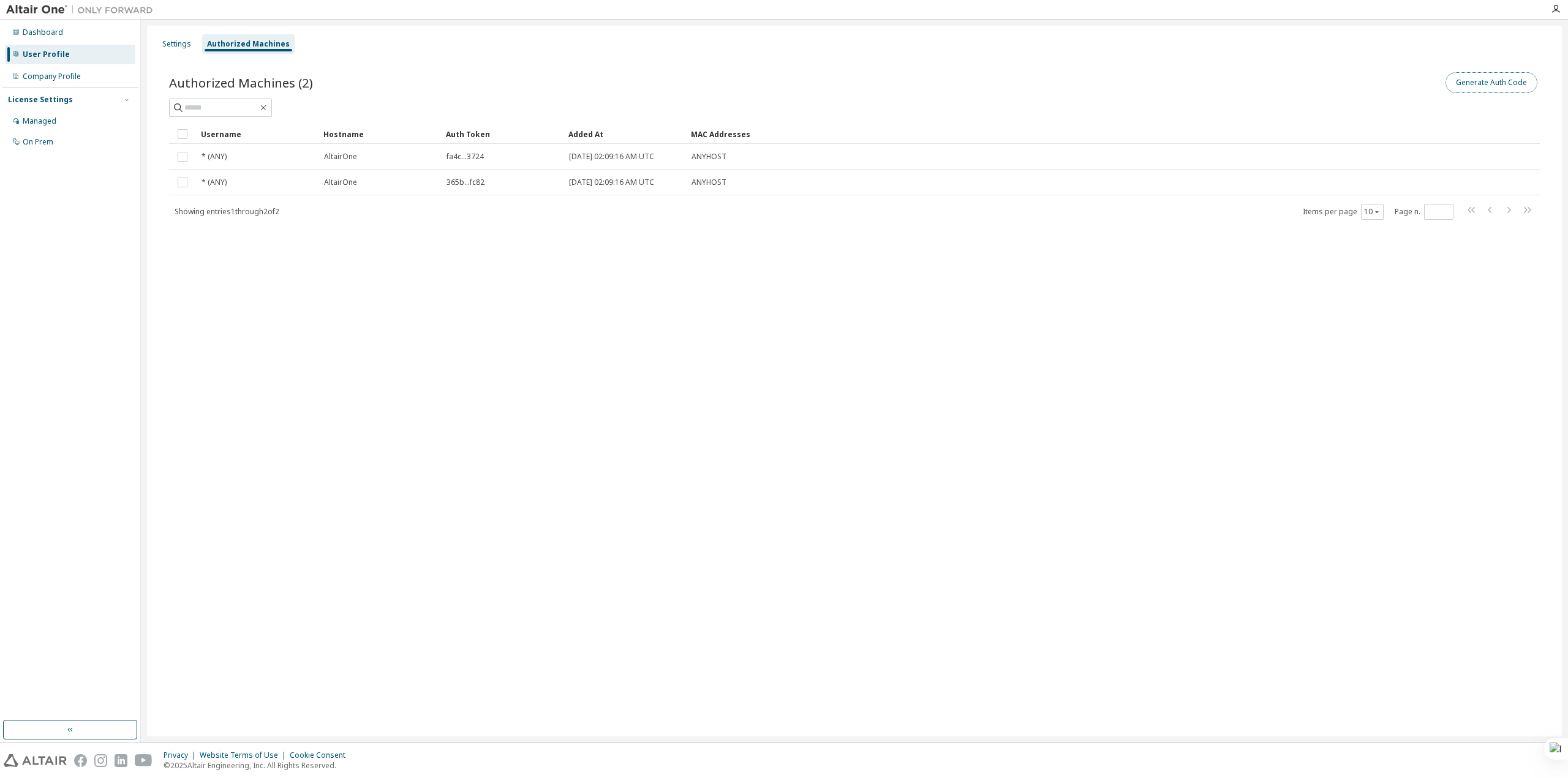
click at [1478, 87] on button "Generate Auth Code" at bounding box center [1491, 83] width 92 height 21
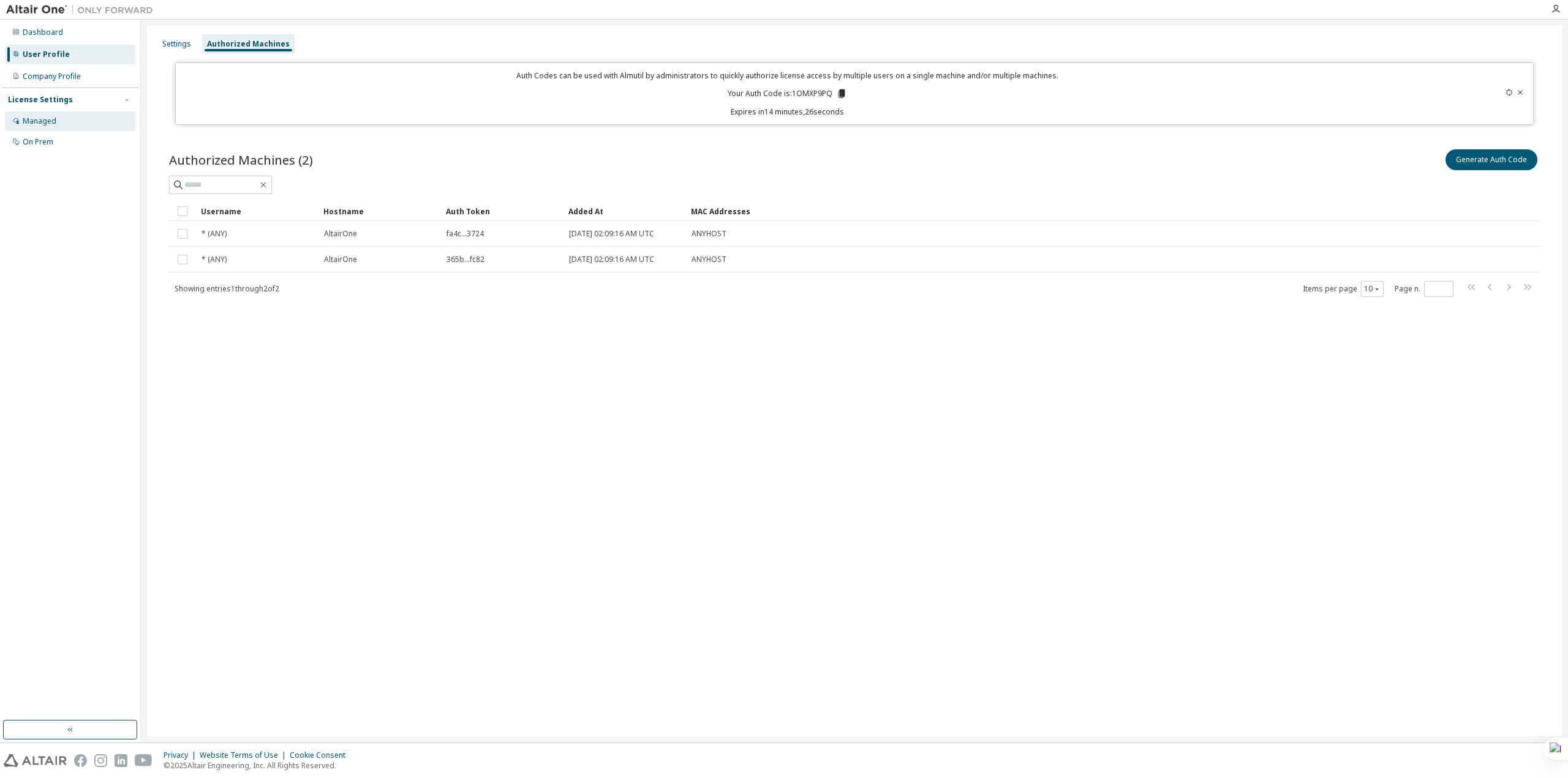
click at [55, 118] on div "Managed" at bounding box center [39, 121] width 34 height 10
